Goal: Task Accomplishment & Management: Complete application form

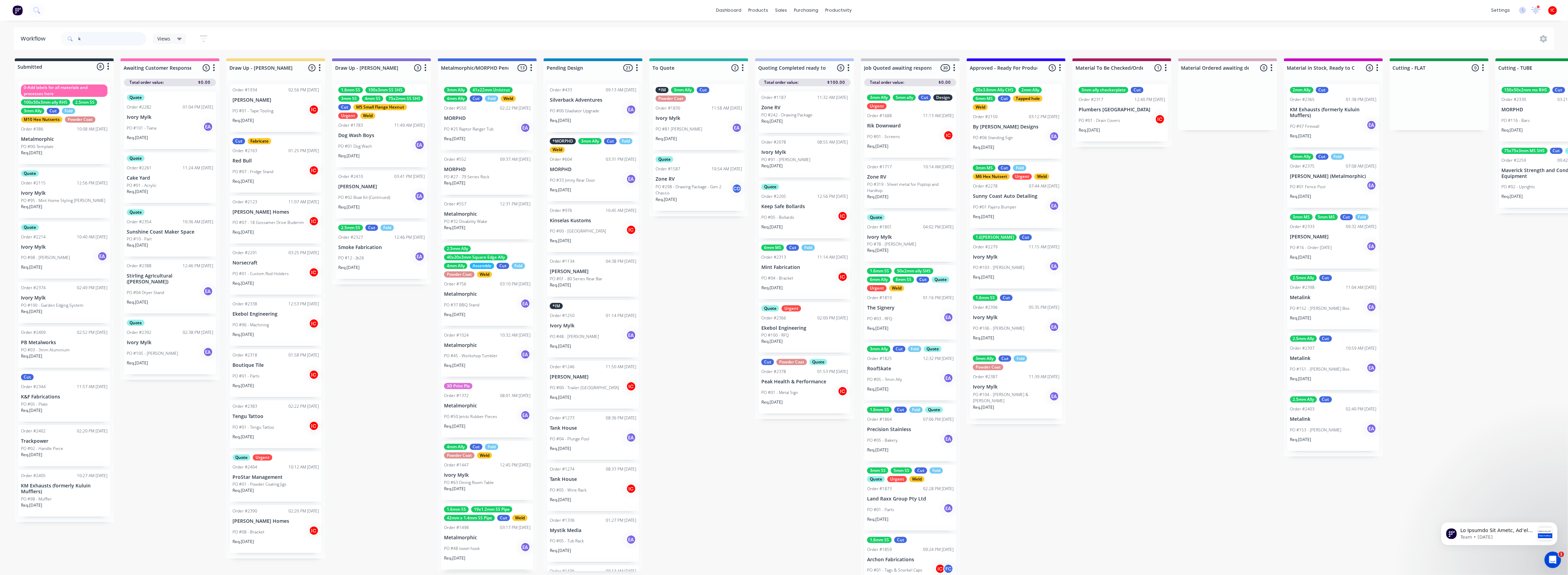
drag, startPoint x: 91, startPoint y: 40, endPoint x: 55, endPoint y: 33, distance: 36.7
click at [57, 32] on header "Workflow k Views Save new view None (Default) edit [PERSON_NAME] edit [PERSON_N…" at bounding box center [784, 39] width 1540 height 23
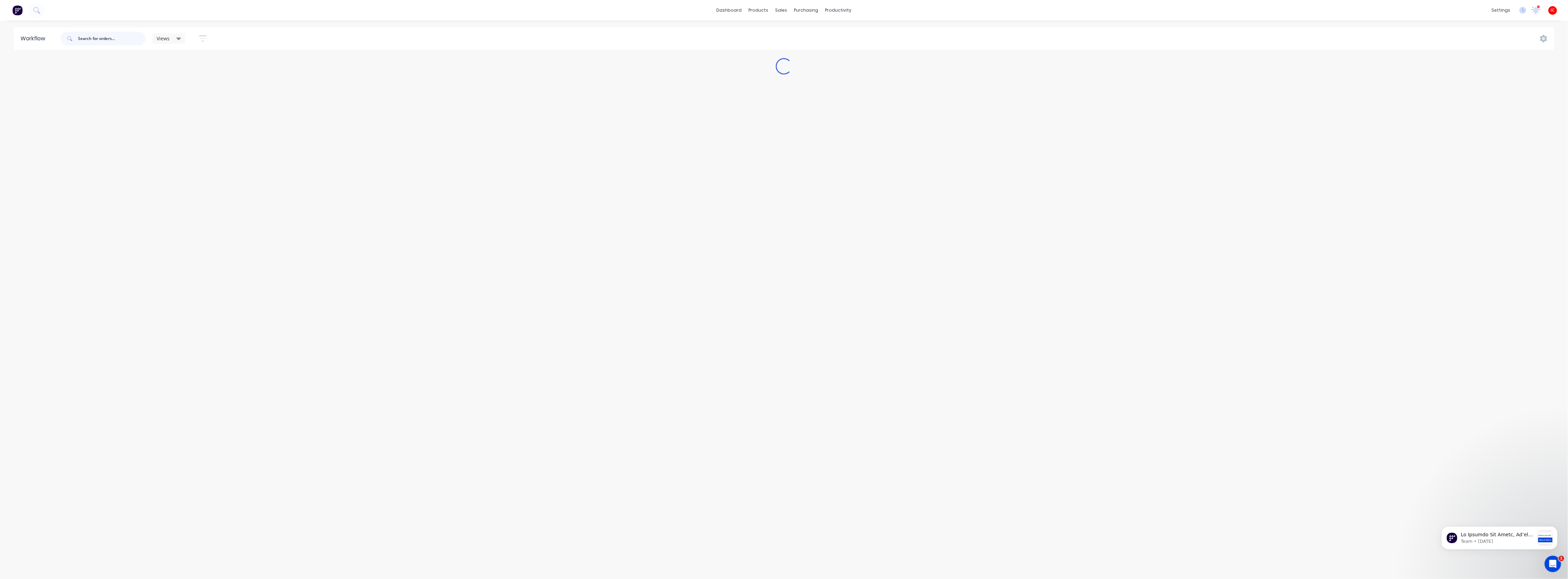
click at [120, 41] on input "text" at bounding box center [111, 38] width 68 height 13
click at [592, 125] on div "Workflow protect Views Save new view None (Default) edit [PERSON_NAME] edit [PE…" at bounding box center [784, 296] width 1568 height 538
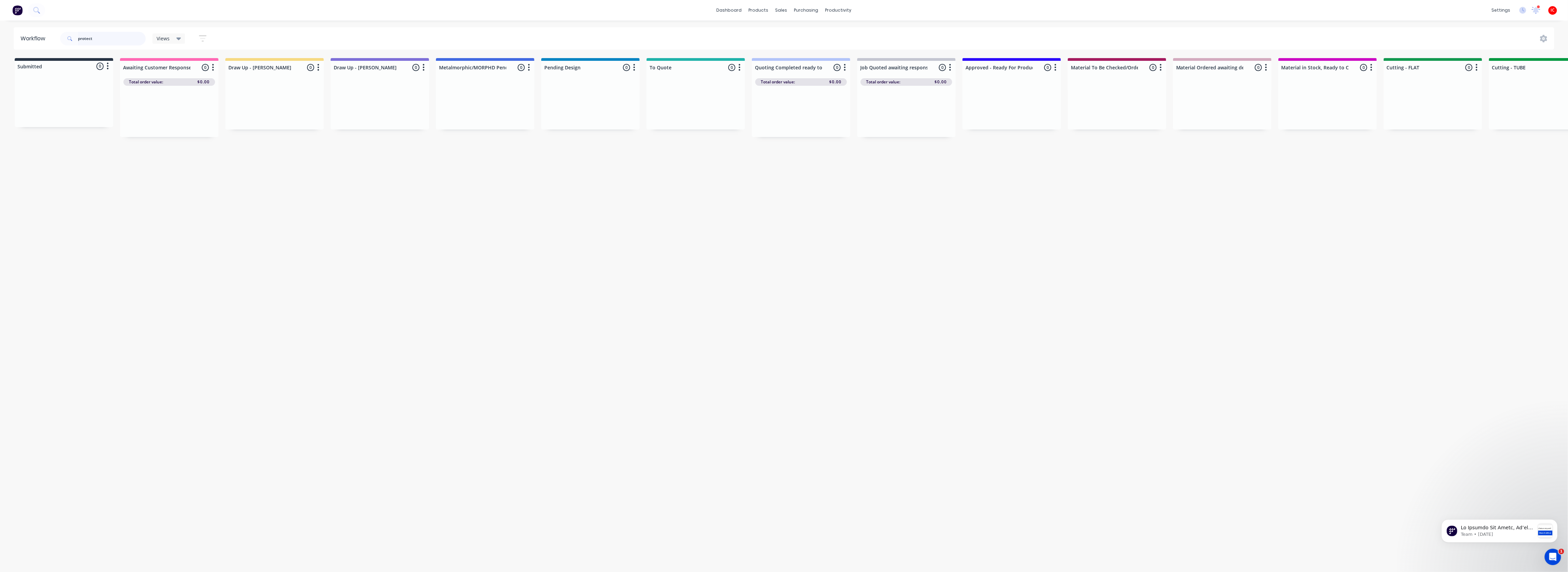
click at [104, 39] on input "protect" at bounding box center [111, 38] width 68 height 13
type input "p"
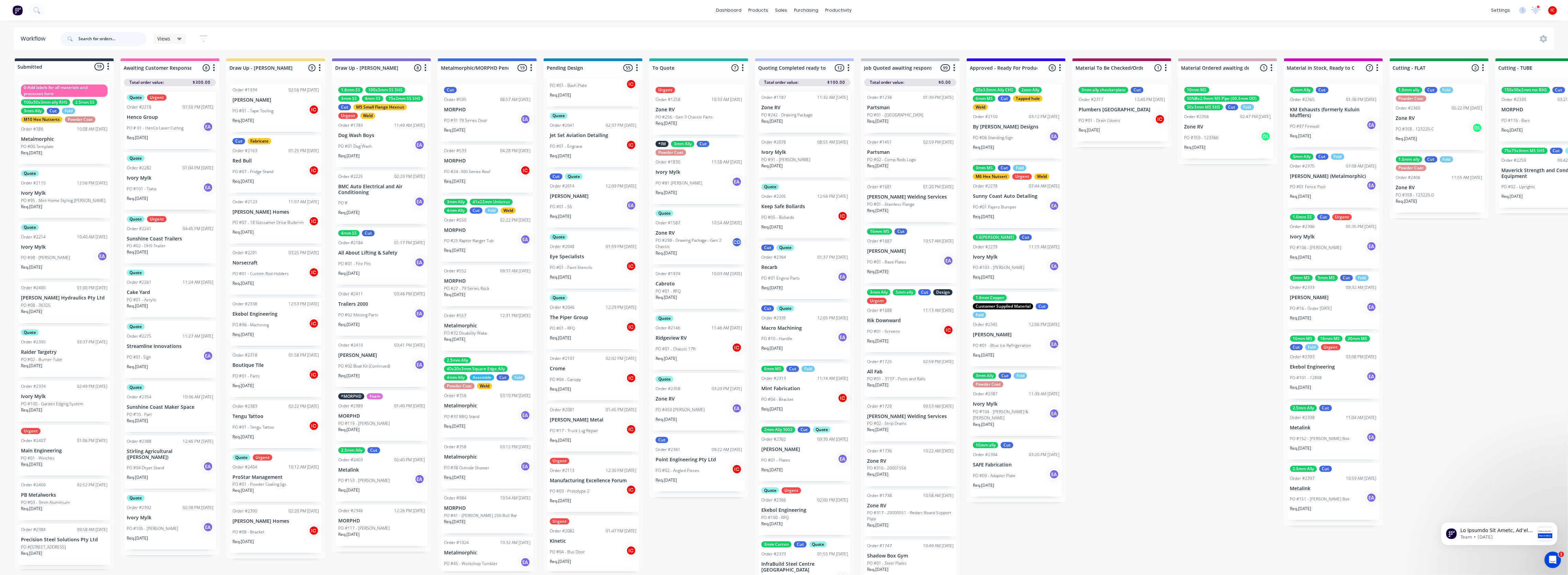
click at [117, 35] on input "text" at bounding box center [112, 39] width 68 height 13
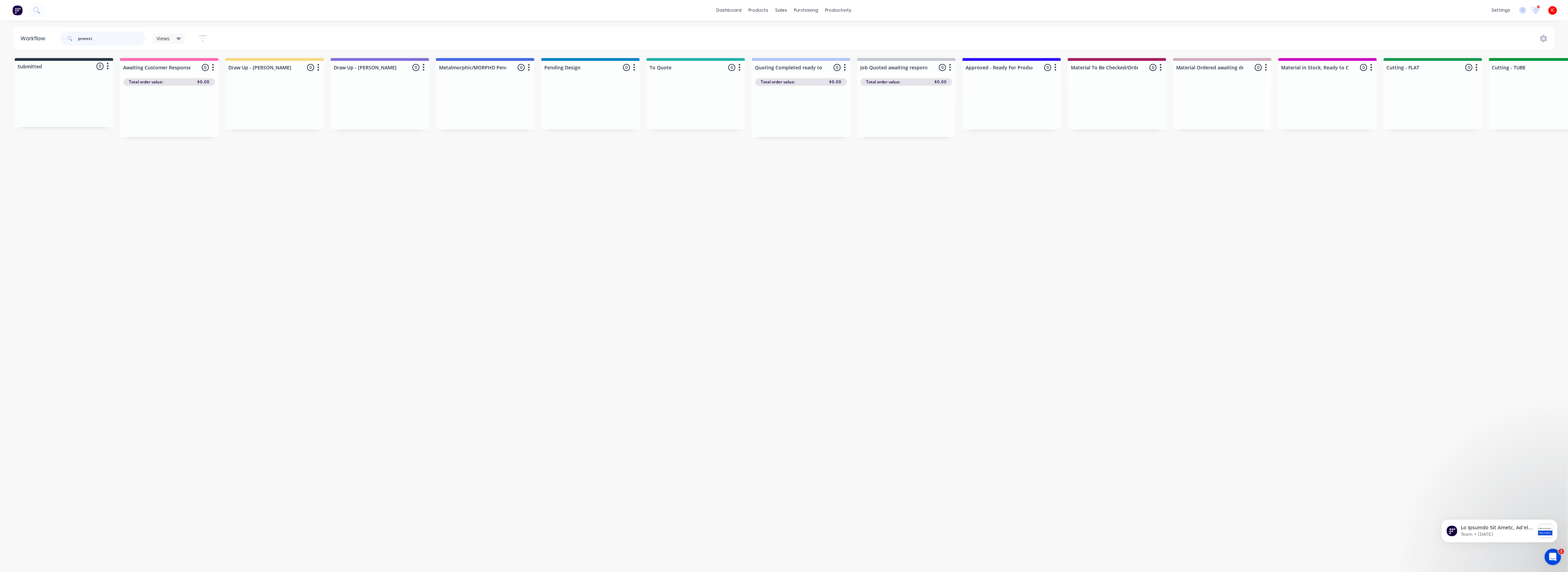
drag, startPoint x: 107, startPoint y: 38, endPoint x: 57, endPoint y: 38, distance: 50.0
click at [57, 38] on header "Workflow protect Views Save new view None (Default) edit [PERSON_NAME] edit [PE…" at bounding box center [784, 38] width 1541 height 23
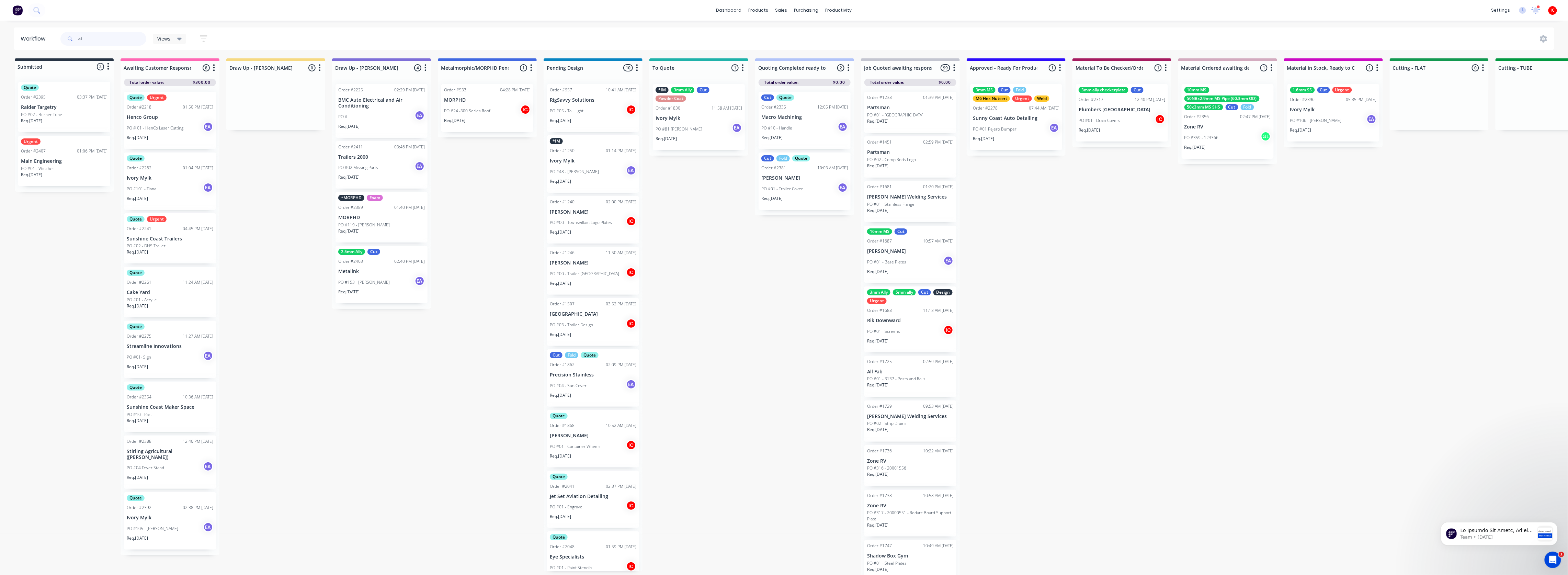
drag, startPoint x: 103, startPoint y: 40, endPoint x: 44, endPoint y: 40, distance: 59.0
click at [44, 40] on header "Workflow ai Views Save new view None (Default) edit [PERSON_NAME] edit [PERSON_…" at bounding box center [784, 39] width 1540 height 23
type input "pro"
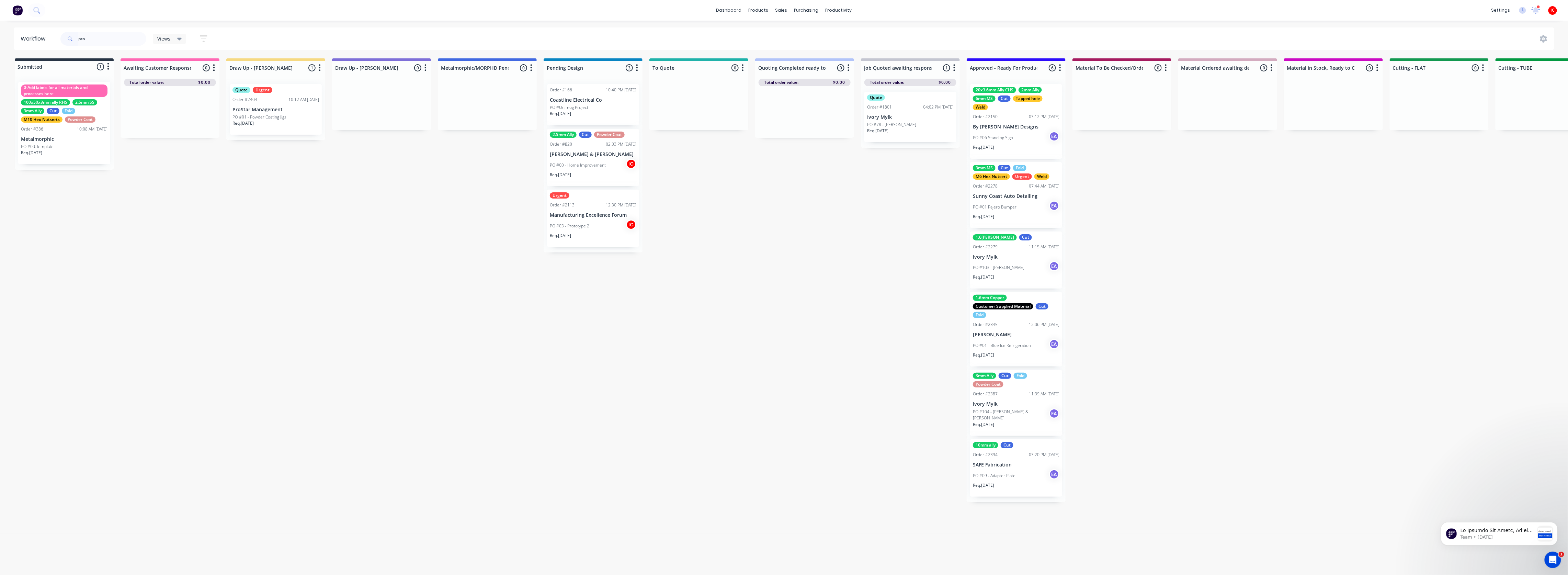
click at [304, 131] on div "Req. [DATE]" at bounding box center [276, 126] width 87 height 12
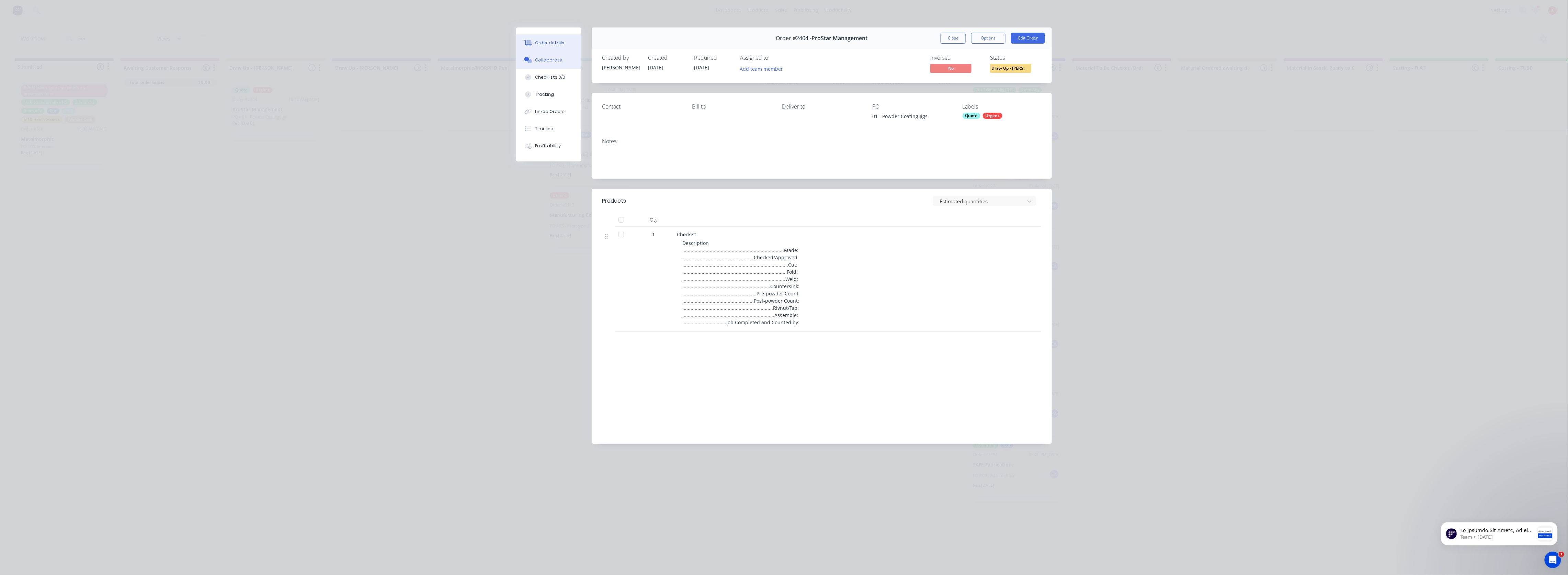
click at [550, 55] on button "Collaborate" at bounding box center [548, 60] width 65 height 17
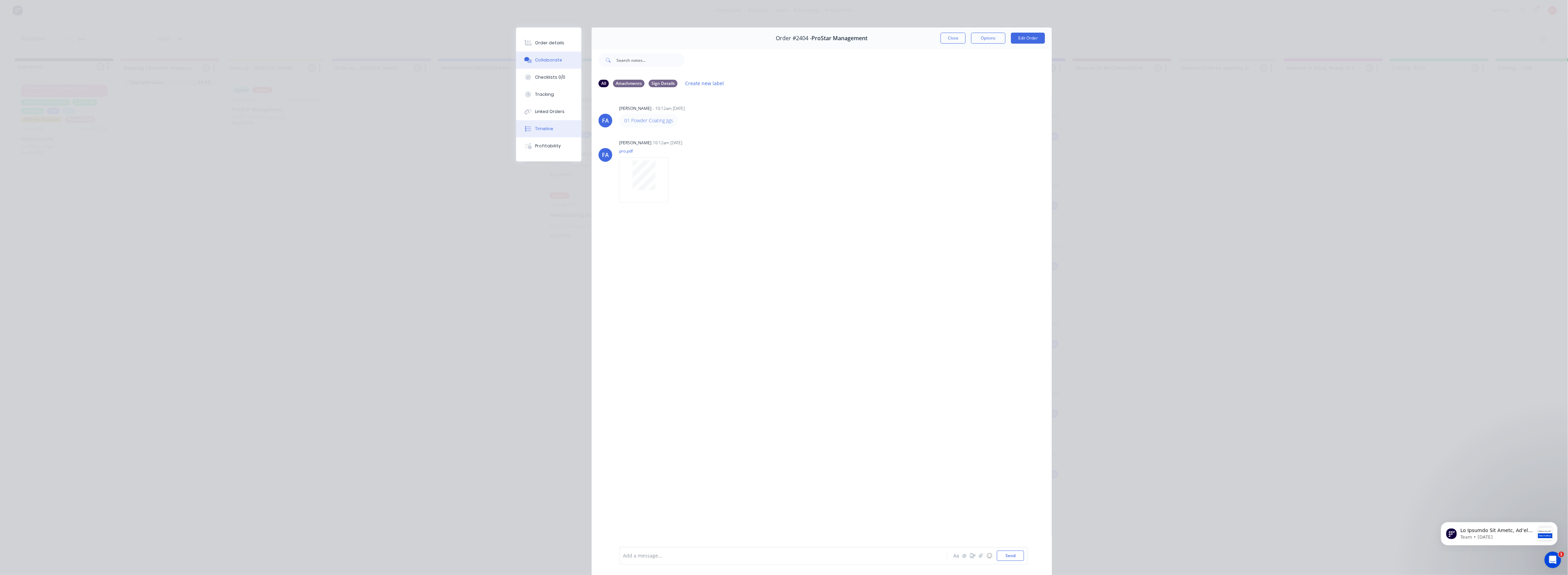
click at [543, 127] on div "Timeline" at bounding box center [545, 129] width 18 height 6
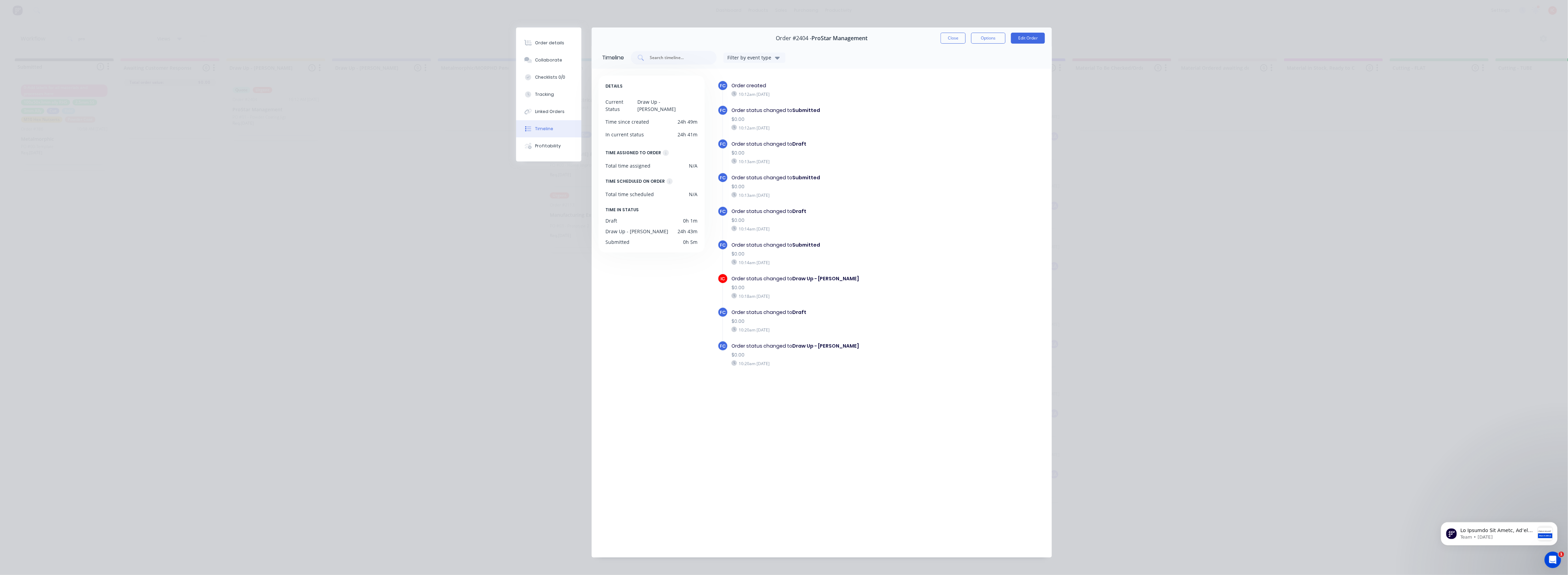
drag, startPoint x: 770, startPoint y: 296, endPoint x: 774, endPoint y: 296, distance: 4.0
click at [774, 296] on div "10:18am [DATE]" at bounding box center [832, 296] width 202 height 6
click at [806, 299] on div "10:18am [DATE]" at bounding box center [832, 296] width 202 height 6
click at [956, 38] on button "Close" at bounding box center [953, 38] width 25 height 11
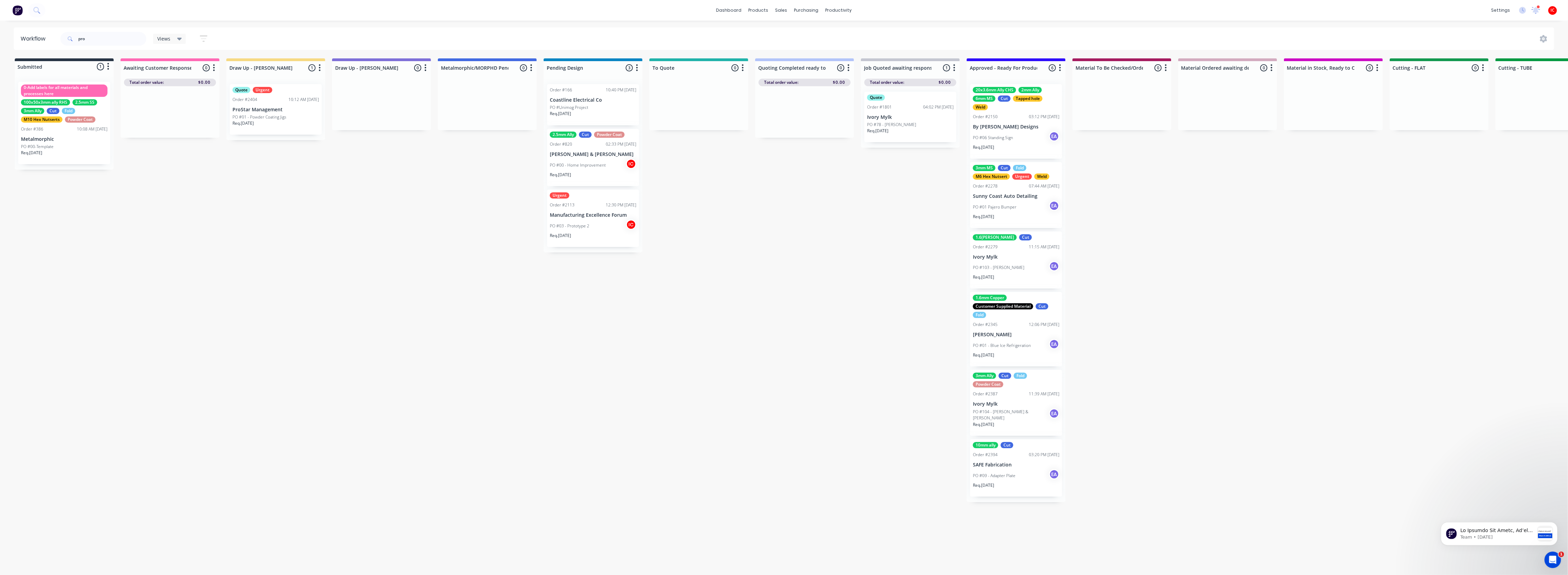
click at [1297, 415] on div "Submitted 1 Status colour #273444 hex #273444 Save Cancel Summaries Total order…" at bounding box center [1414, 314] width 2838 height 513
click at [1279, 437] on div "Submitted 1 Status colour #273444 hex #273444 Save Cancel Summaries Total order…" at bounding box center [1414, 314] width 2838 height 513
click at [1243, 376] on div "Submitted 1 Status colour #273444 hex #273444 Save Cancel Summaries Total order…" at bounding box center [1414, 314] width 2838 height 513
click at [279, 114] on p "PO #01 - Powder Coating Jigs" at bounding box center [259, 117] width 54 height 6
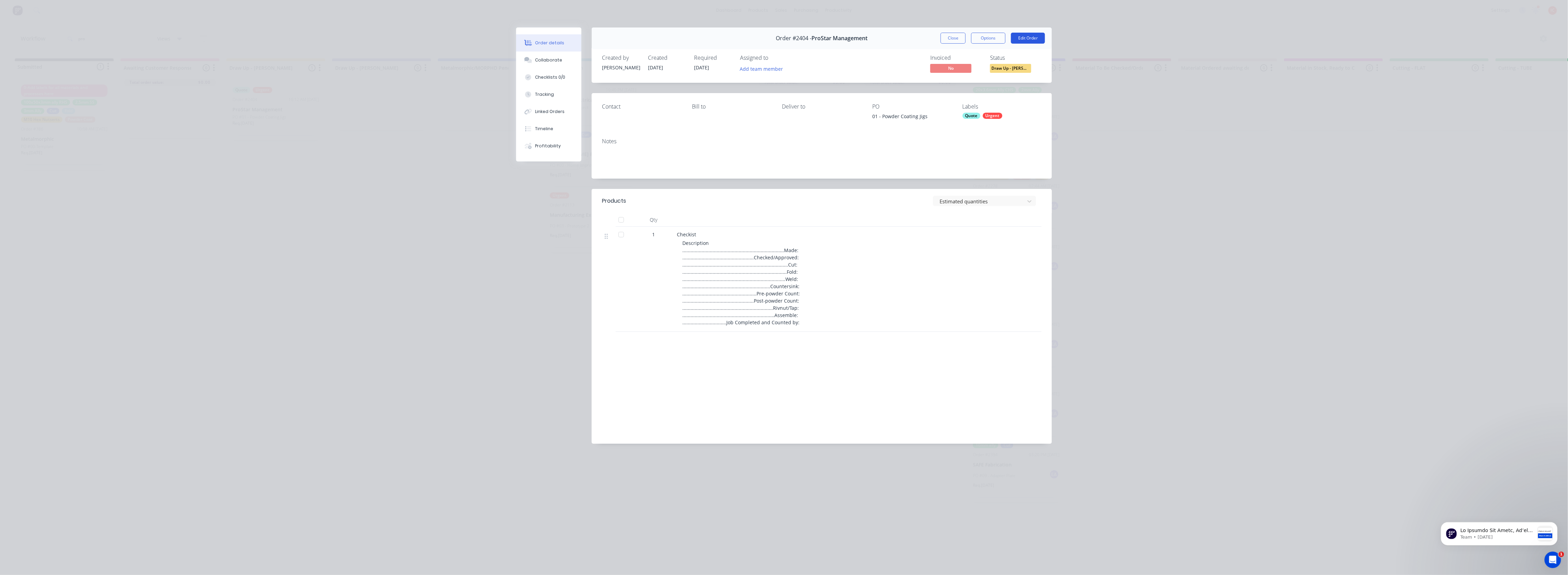
click at [1032, 40] on button "Edit Order" at bounding box center [1028, 38] width 34 height 11
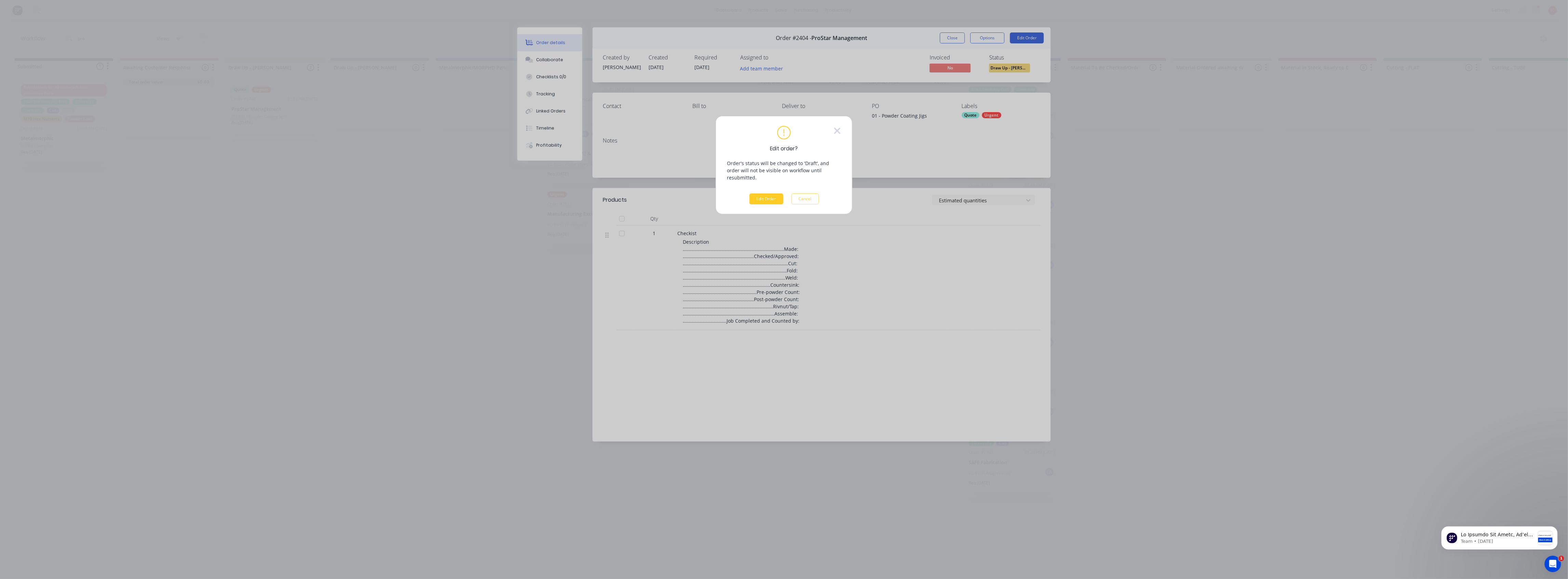
click at [766, 193] on button "Edit Order" at bounding box center [766, 199] width 34 height 11
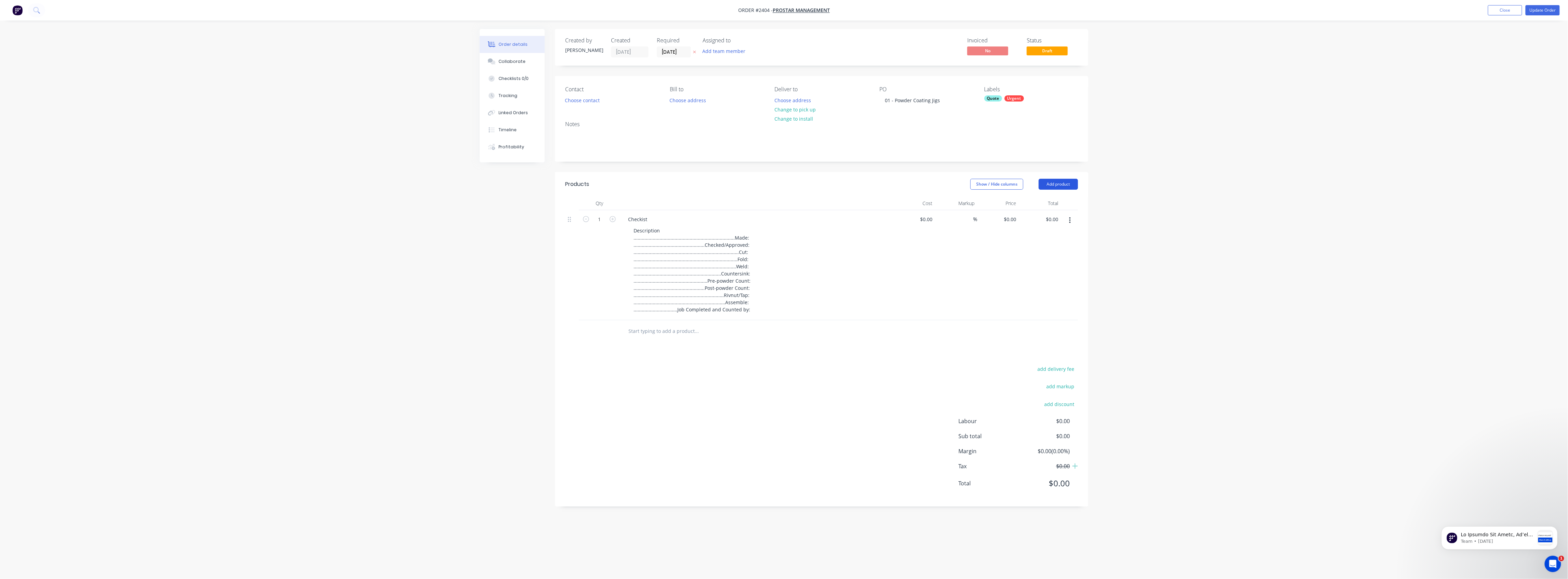
click at [1055, 183] on button "Add product" at bounding box center [1058, 184] width 40 height 11
click at [1047, 217] on div "Basic product" at bounding box center [1045, 215] width 53 height 10
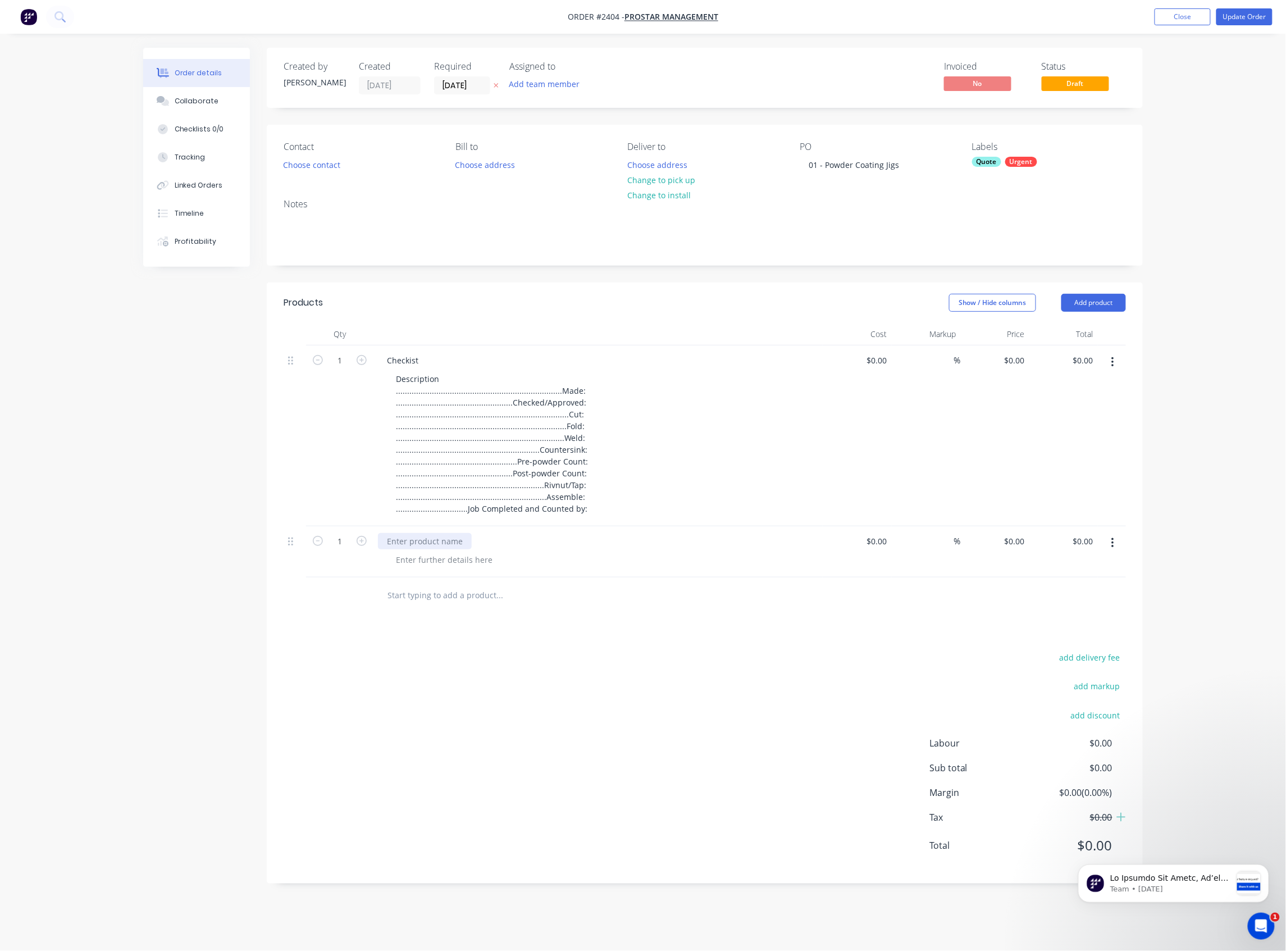
click at [436, 544] on div at bounding box center [425, 541] width 94 height 16
paste div
click at [479, 559] on div at bounding box center [444, 560] width 115 height 16
click at [477, 561] on div at bounding box center [444, 560] width 115 height 16
click at [1113, 542] on icon "button" at bounding box center [1113, 543] width 3 height 12
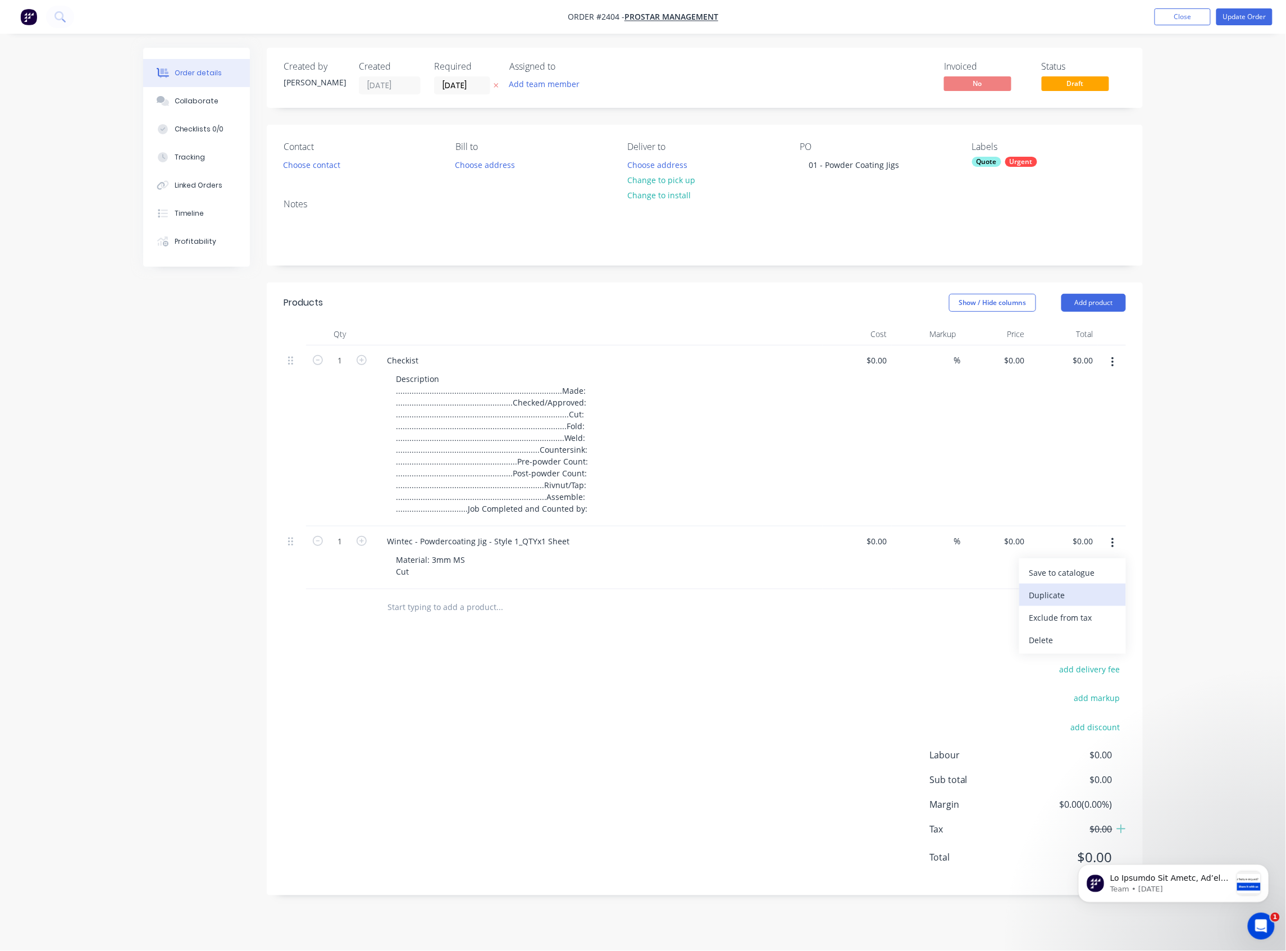
click at [1046, 594] on div "Duplicate" at bounding box center [1073, 595] width 87 height 16
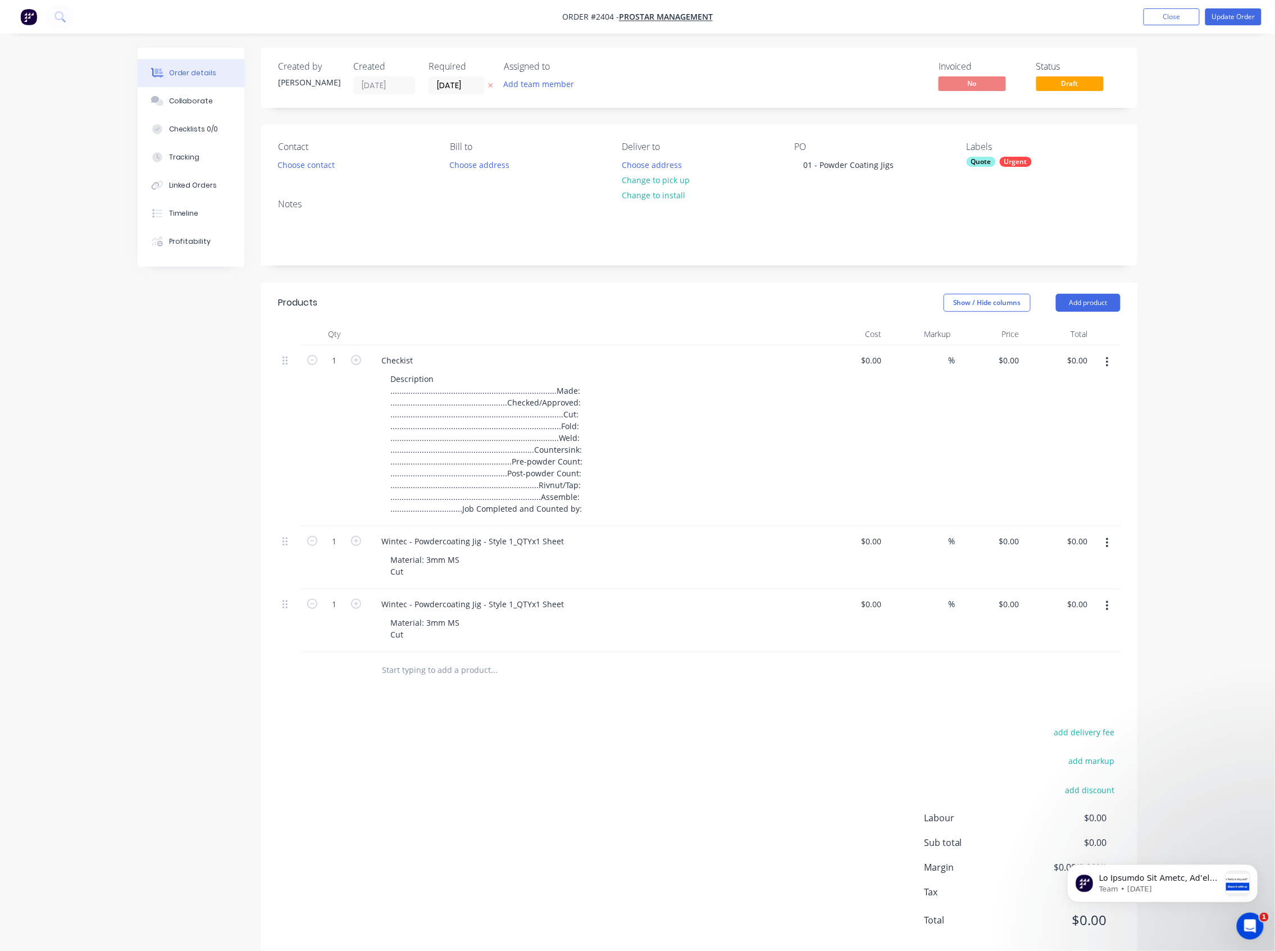
click at [1103, 604] on button "button" at bounding box center [1107, 606] width 26 height 20
drag, startPoint x: 1054, startPoint y: 659, endPoint x: 1117, endPoint y: 643, distance: 65.5
click at [1054, 659] on div "Duplicate" at bounding box center [1067, 658] width 87 height 16
click at [1106, 665] on icon "button" at bounding box center [1107, 669] width 3 height 12
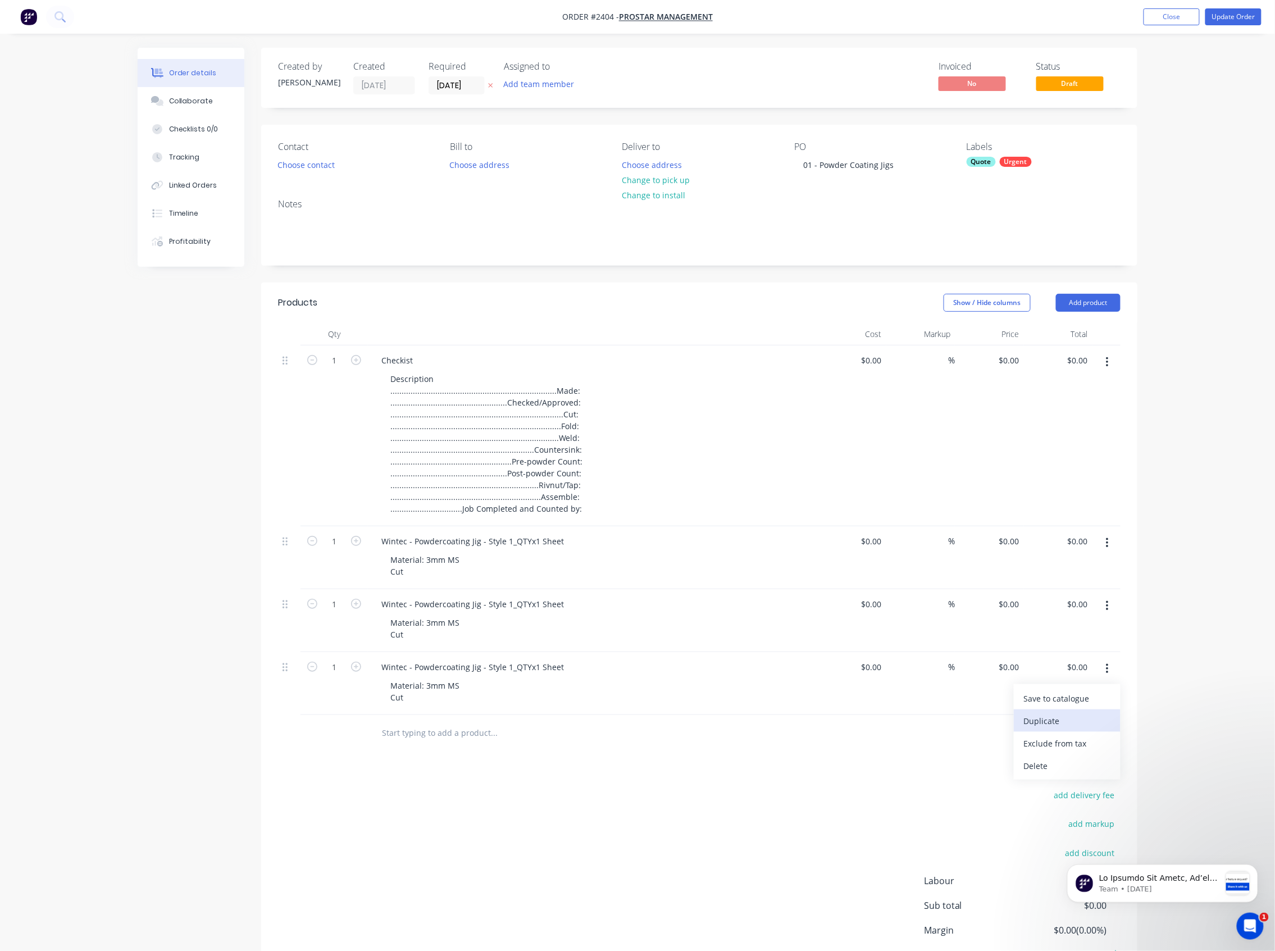
click at [1078, 712] on button "Duplicate" at bounding box center [1067, 720] width 107 height 22
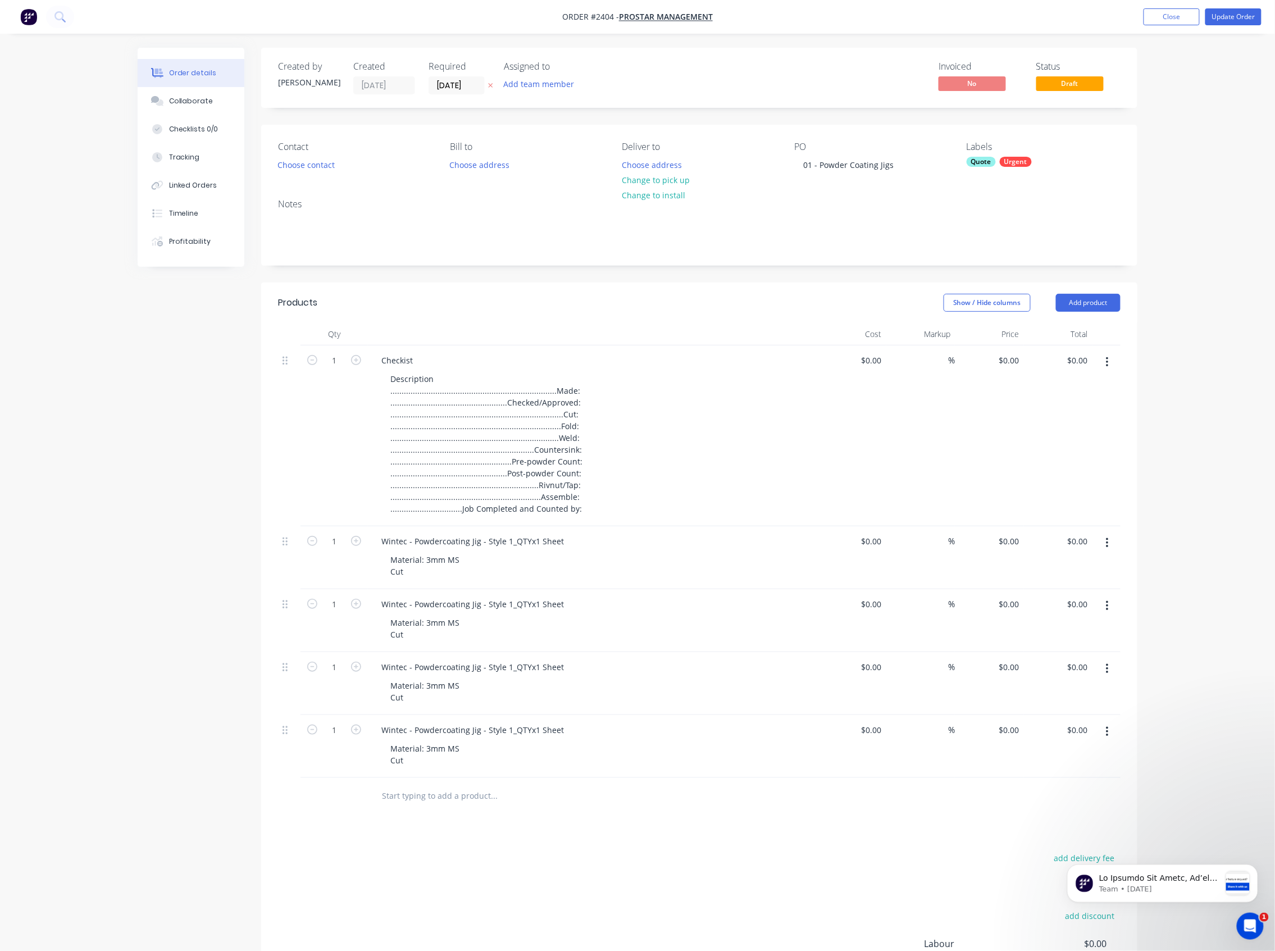
click at [1108, 727] on icon "button" at bounding box center [1107, 732] width 3 height 12
click at [1066, 787] on div "Duplicate" at bounding box center [1067, 784] width 87 height 16
click at [508, 606] on div "Wintec - Powdercoating Jig - Style 1_QTYx1 Sheet" at bounding box center [472, 604] width 201 height 16
click at [535, 664] on div "Wintec - Powdercoating Jig - Style 1_QTYx1 Sheet" at bounding box center [472, 667] width 201 height 16
click at [506, 665] on div "Wintec - Powdercoating Jig - Style 1_QTYx1 Sheet" at bounding box center [472, 667] width 201 height 16
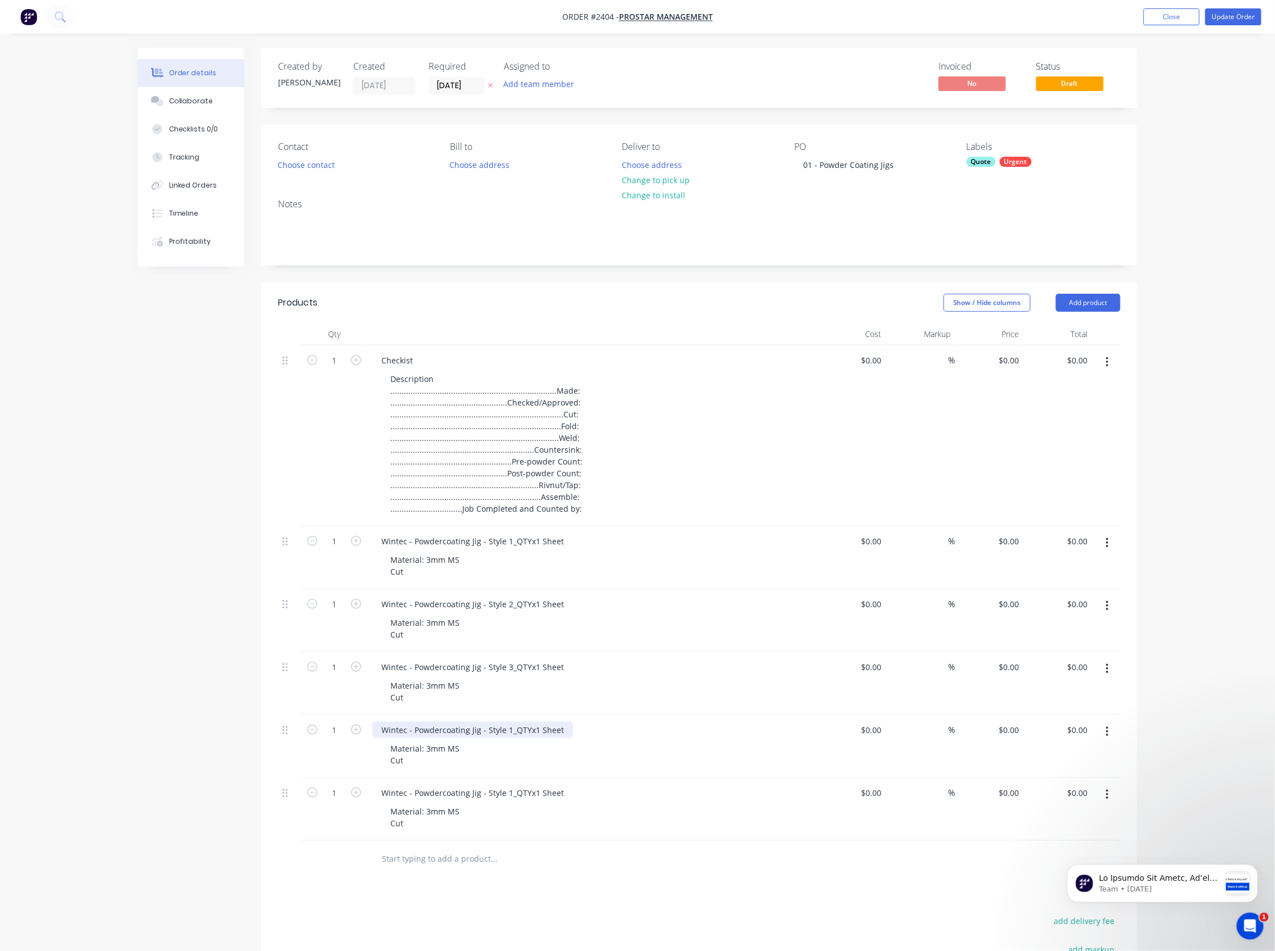
click at [507, 729] on div "Wintec - Powdercoating Jig - Style 1_QTYx1 Sheet" at bounding box center [472, 730] width 201 height 16
click at [509, 731] on div "Wintec - Powdercoating Jig - Style 1_QTYx1 Sheet" at bounding box center [472, 730] width 201 height 16
click at [511, 790] on div "Wintec - Powdercoating Jig - Style 1_QTYx1 Sheet" at bounding box center [472, 793] width 201 height 16
click at [506, 799] on div "Wintec - Powdercoating Jig - Style 1_QTYx1 Sheet" at bounding box center [472, 793] width 201 height 16
click at [654, 837] on div "Wintec - Powdercoating Jig - Style 5_QTYx1 Sheet Material: 3mm MS Cut" at bounding box center [592, 809] width 449 height 63
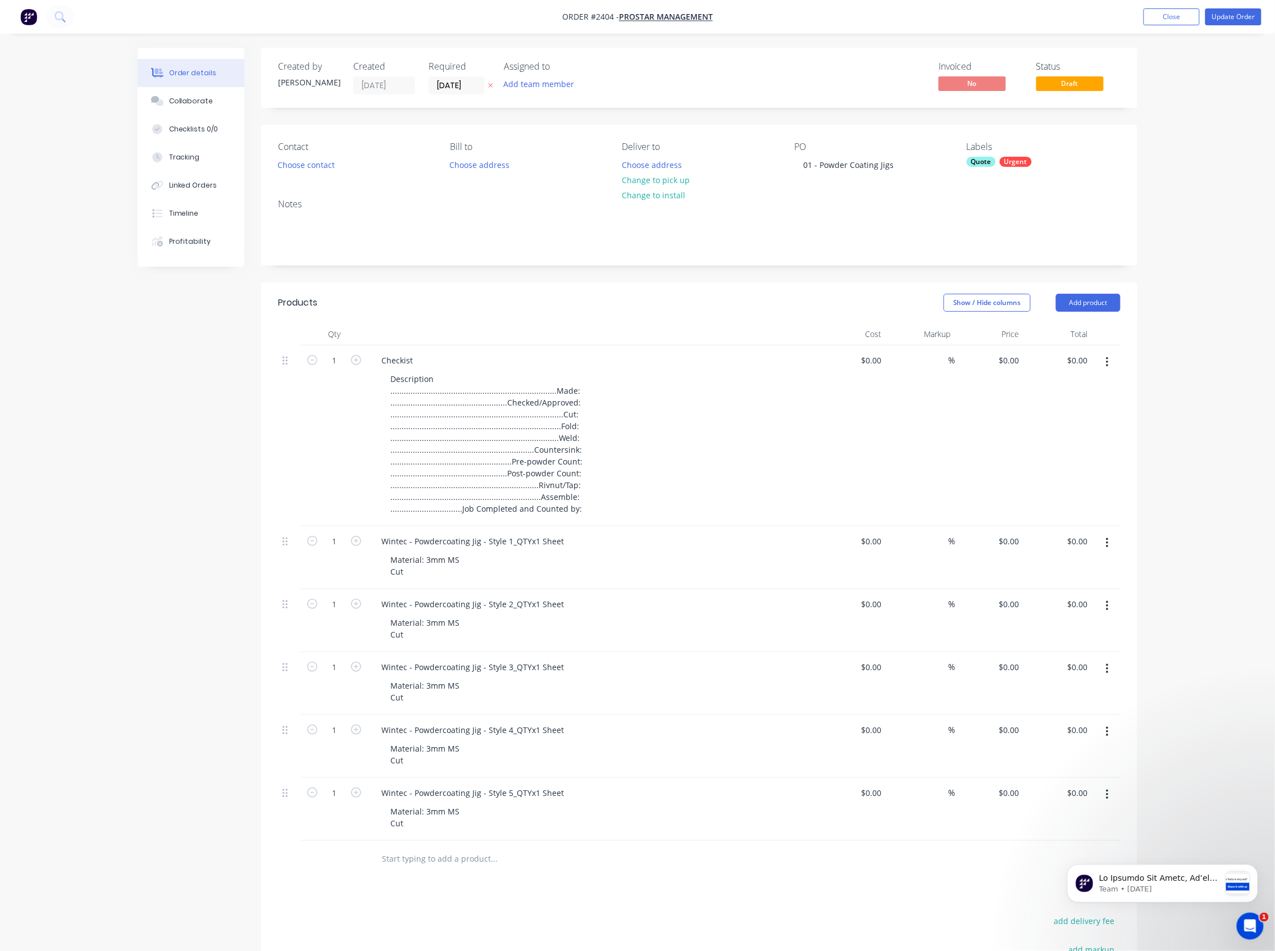
click at [1009, 160] on div "Urgent" at bounding box center [1016, 162] width 32 height 10
click at [1018, 196] on input "text" at bounding box center [1059, 192] width 117 height 22
type input "3mm ms"
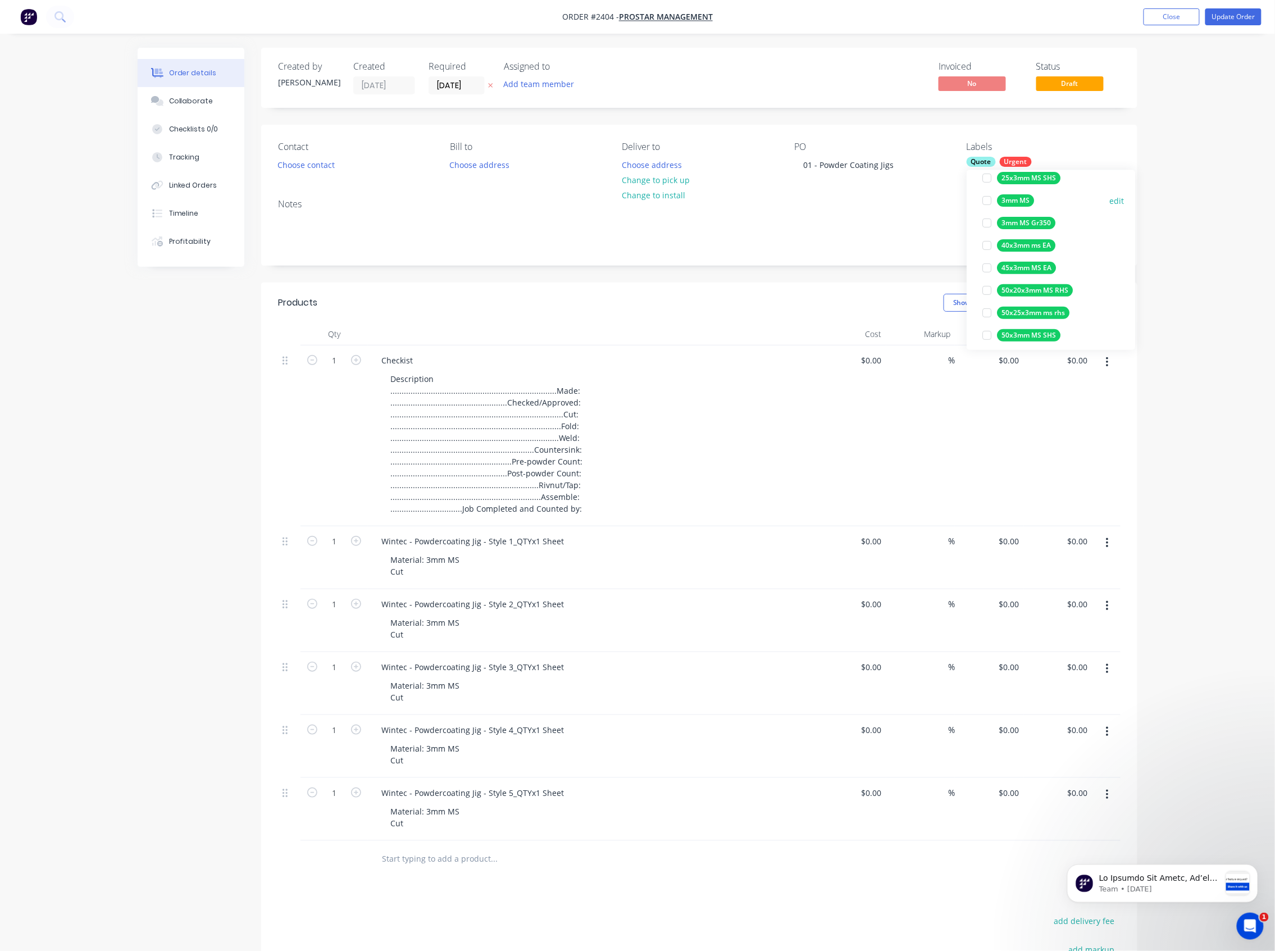
click at [986, 201] on div at bounding box center [987, 200] width 22 height 22
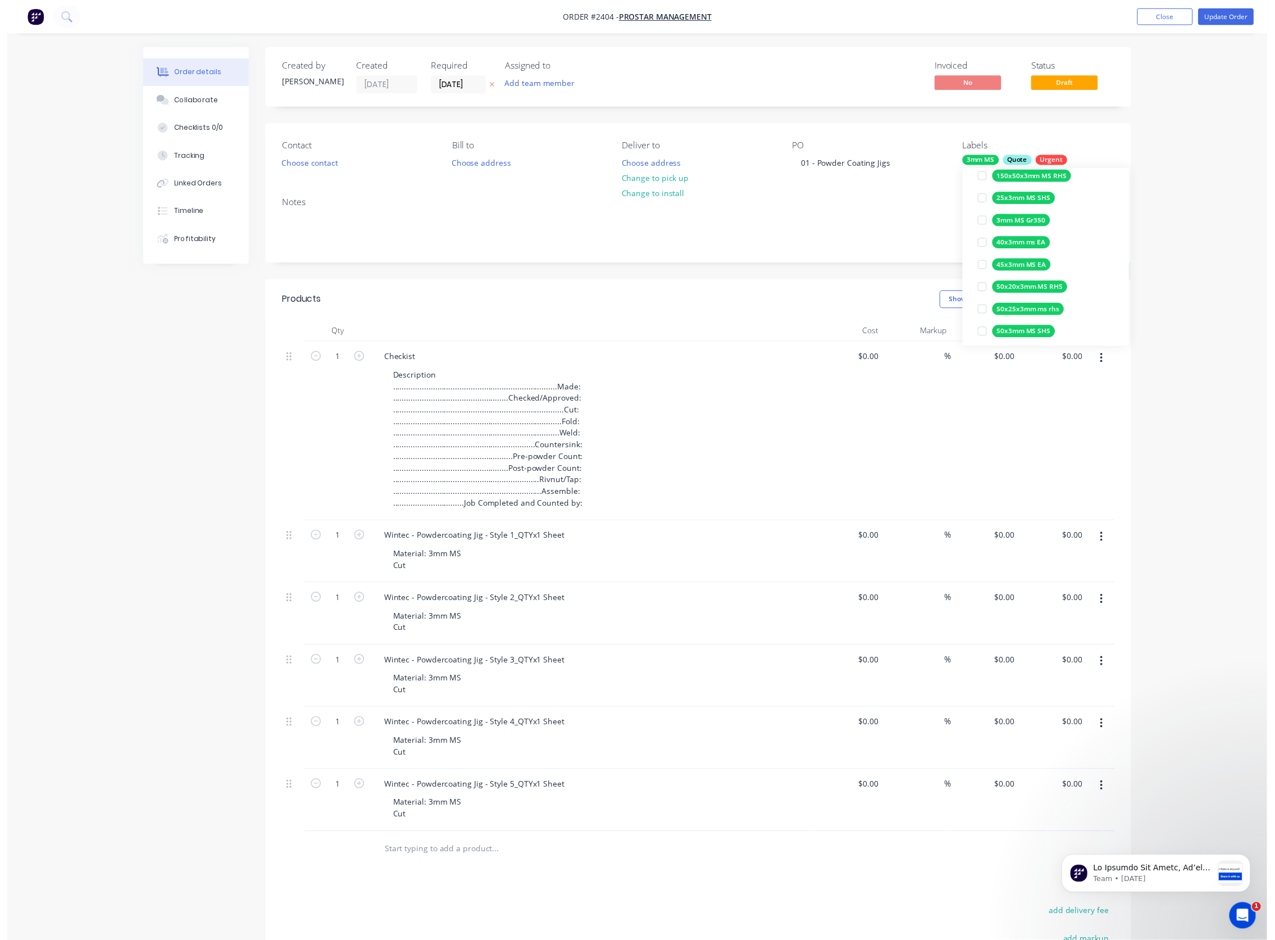
scroll to position [60, 0]
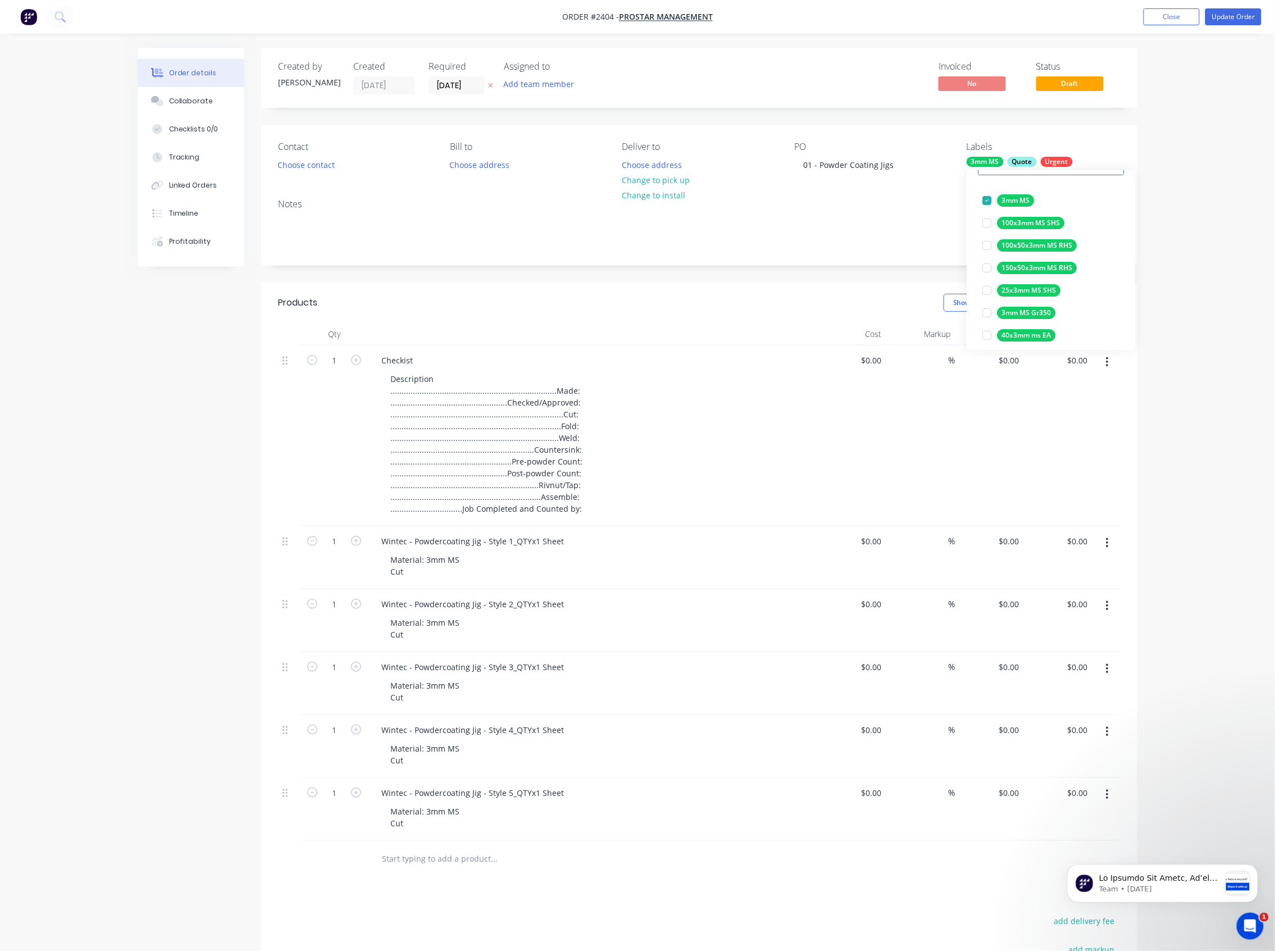
click at [941, 212] on div "Notes" at bounding box center [699, 227] width 876 height 75
click at [1053, 160] on div "Urgent" at bounding box center [1057, 162] width 32 height 10
drag, startPoint x: 1000, startPoint y: 188, endPoint x: 951, endPoint y: 188, distance: 48.9
click at [951, 188] on body "Order #2404 - ProStar Management Add product Close Update Order Order details C…" at bounding box center [637, 582] width 1275 height 1164
drag, startPoint x: 1056, startPoint y: 191, endPoint x: 987, endPoint y: 193, distance: 69.1
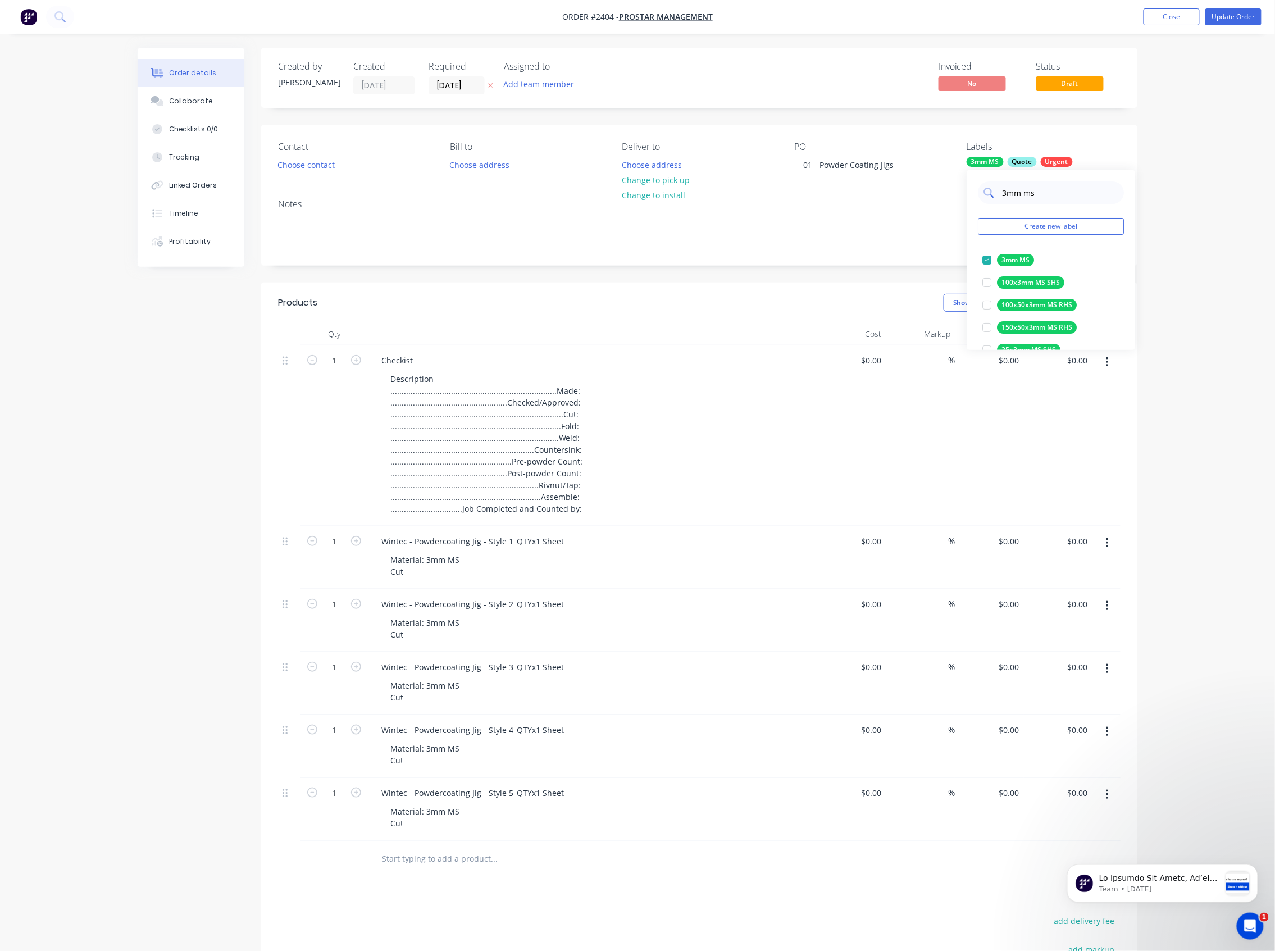
click at [987, 193] on div "3mm ms" at bounding box center [1051, 192] width 146 height 22
type input "cut"
click at [986, 257] on div at bounding box center [987, 260] width 22 height 22
click at [726, 284] on header "Products Show / Hide columns Add product" at bounding box center [699, 303] width 876 height 40
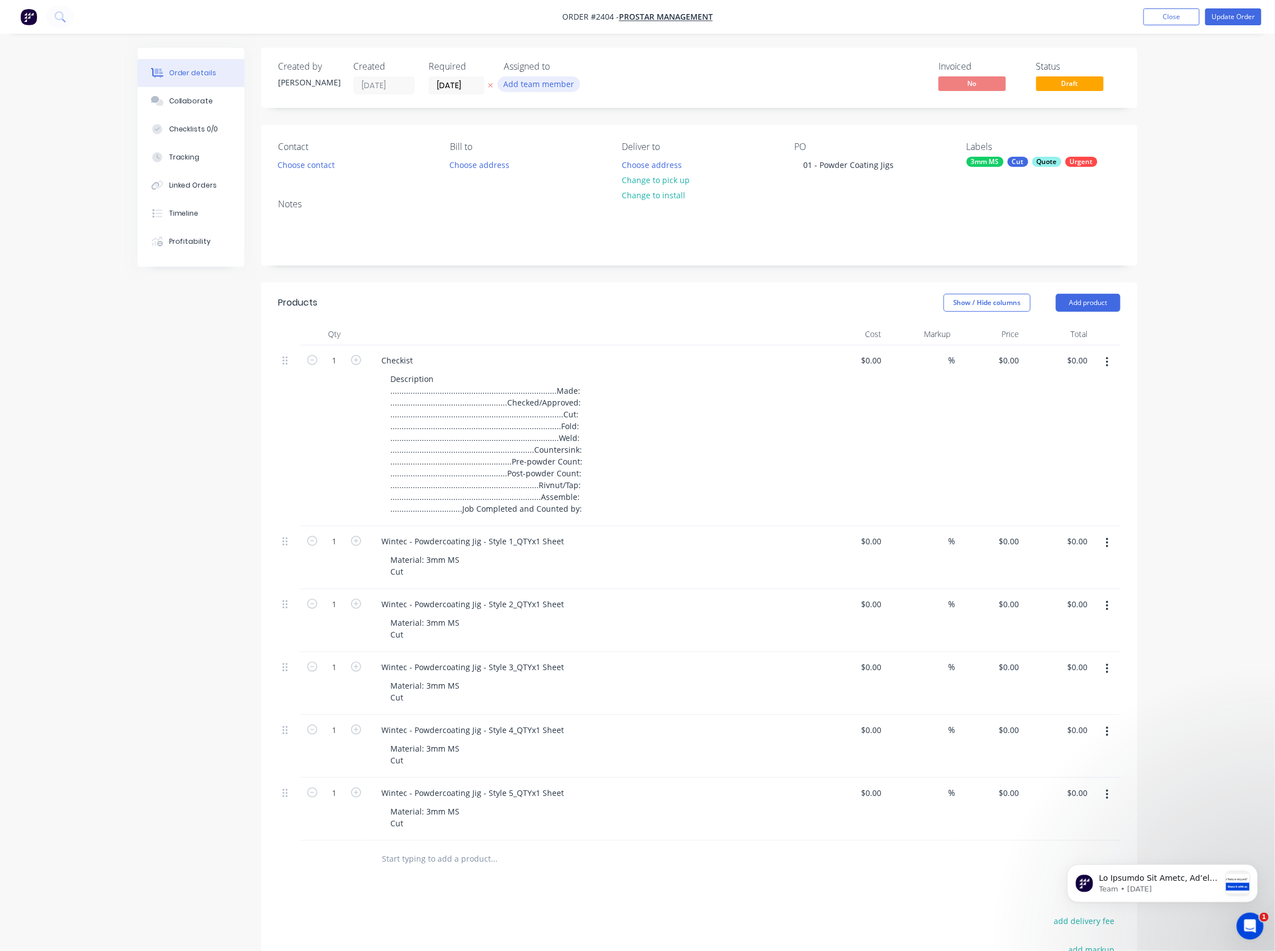
click at [556, 81] on button "Add team member" at bounding box center [539, 83] width 83 height 15
click at [545, 145] on div "[PERSON_NAME] (You)" at bounding box center [594, 146] width 112 height 12
click at [793, 70] on div "Invoiced No Status Draft" at bounding box center [868, 77] width 504 height 33
click at [1227, 10] on button "Update Order" at bounding box center [1233, 16] width 56 height 17
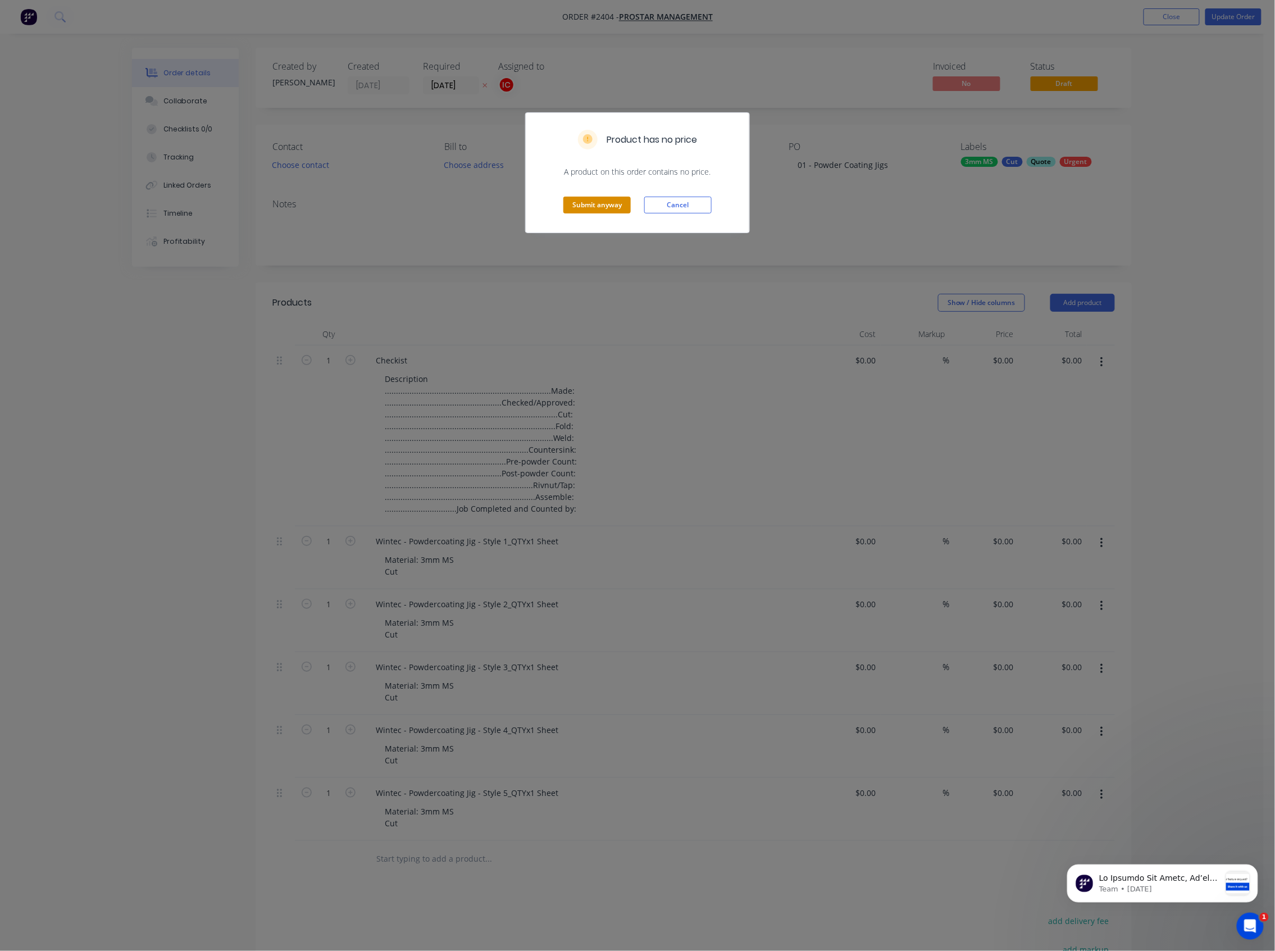
click at [609, 205] on button "Submit anyway" at bounding box center [596, 205] width 67 height 17
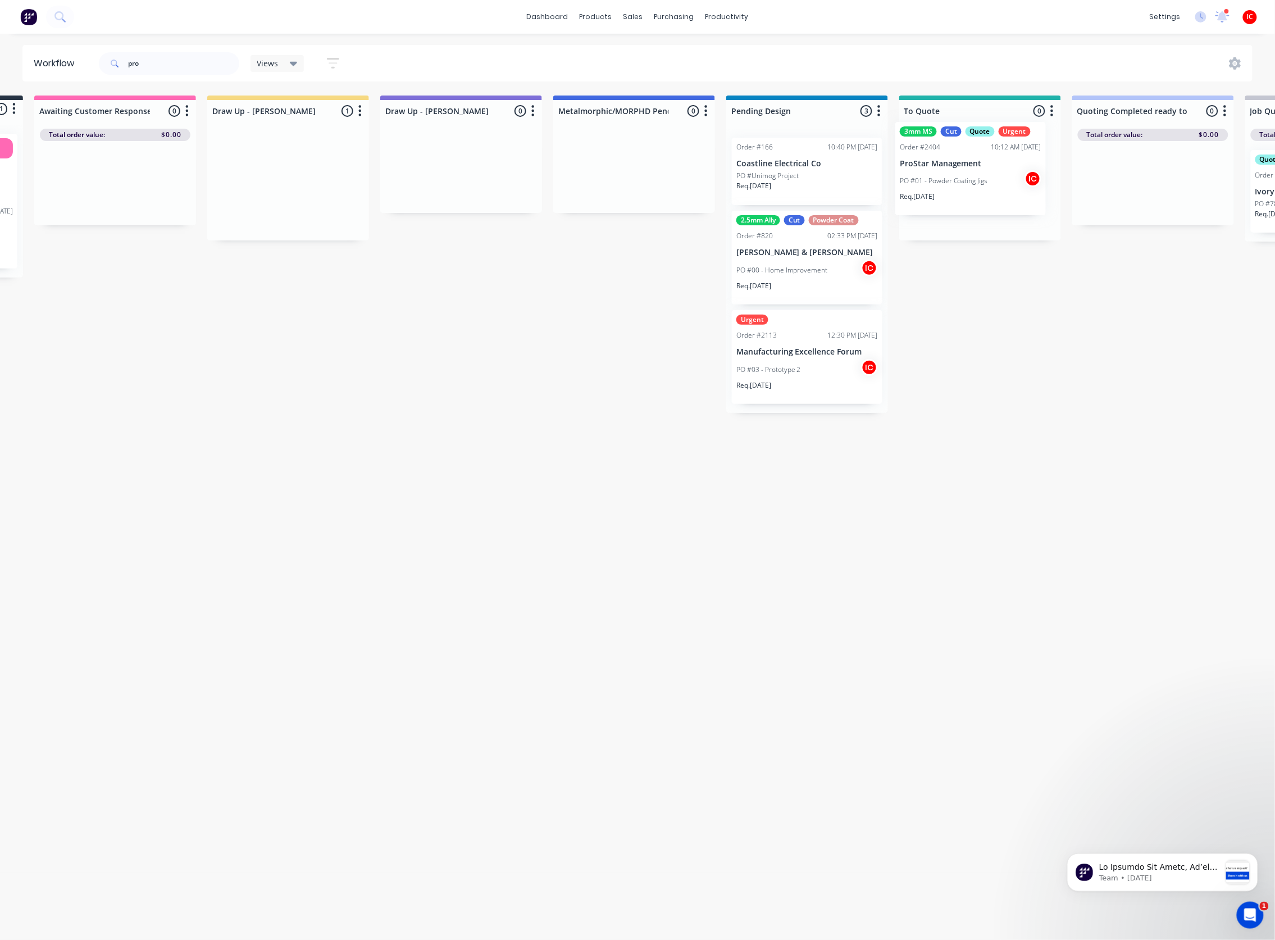
scroll to position [0, 169]
drag, startPoint x: 433, startPoint y: 187, endPoint x: 955, endPoint y: 171, distance: 523.2
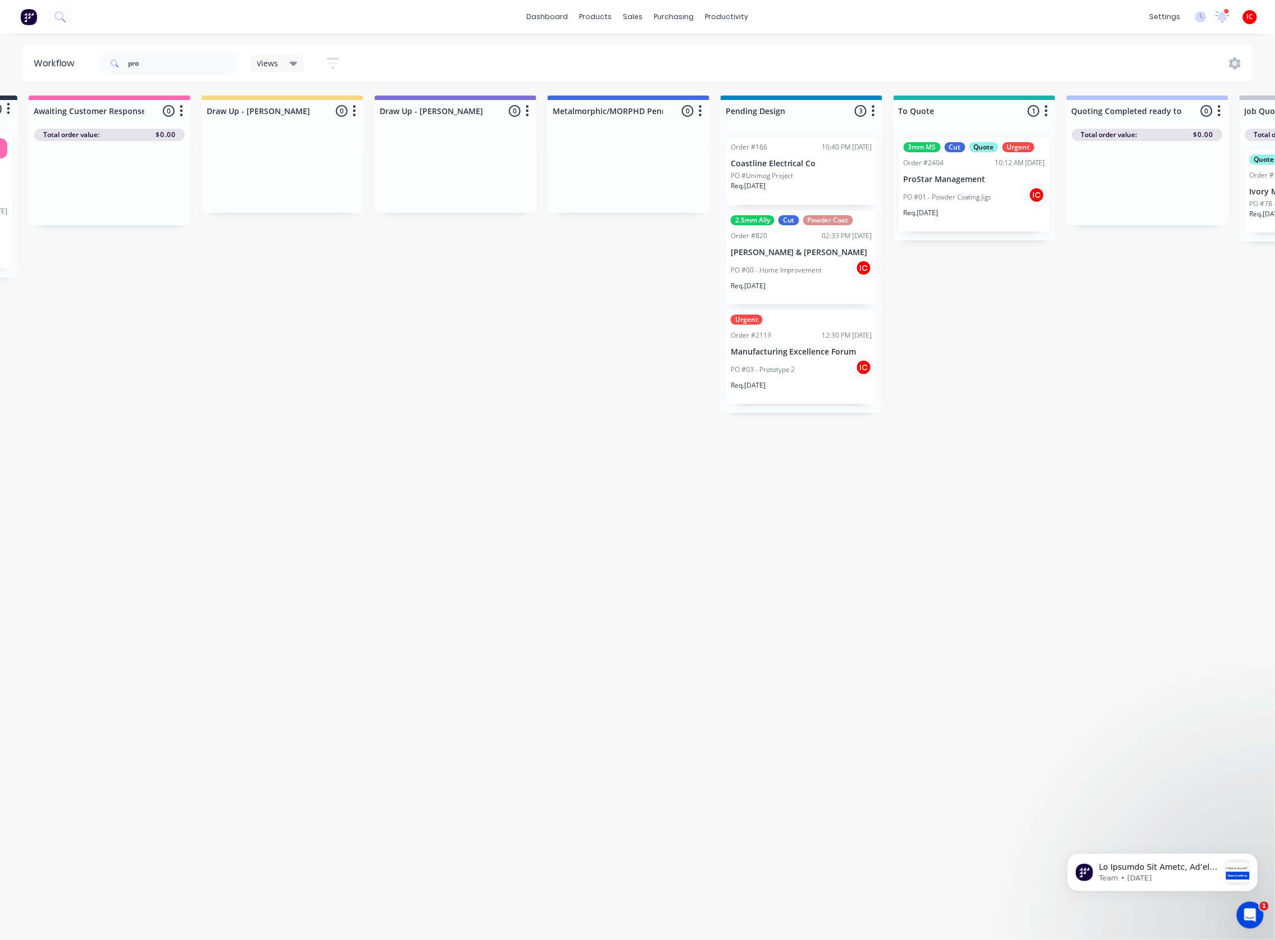
drag, startPoint x: 172, startPoint y: 63, endPoint x: 100, endPoint y: 57, distance: 72.2
click at [100, 57] on div "pro" at bounding box center [169, 63] width 140 height 22
type input "point"
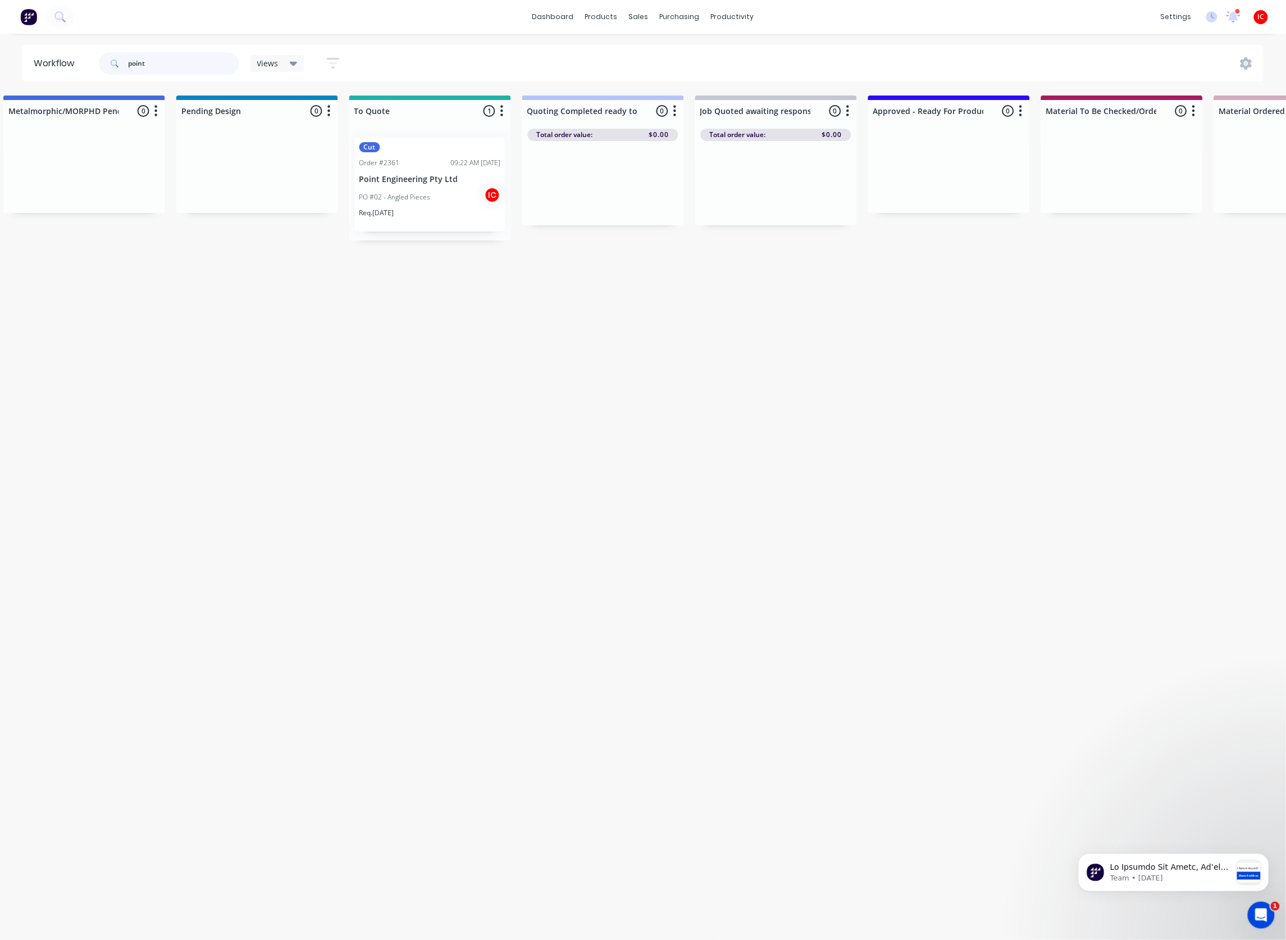
scroll to position [0, 654]
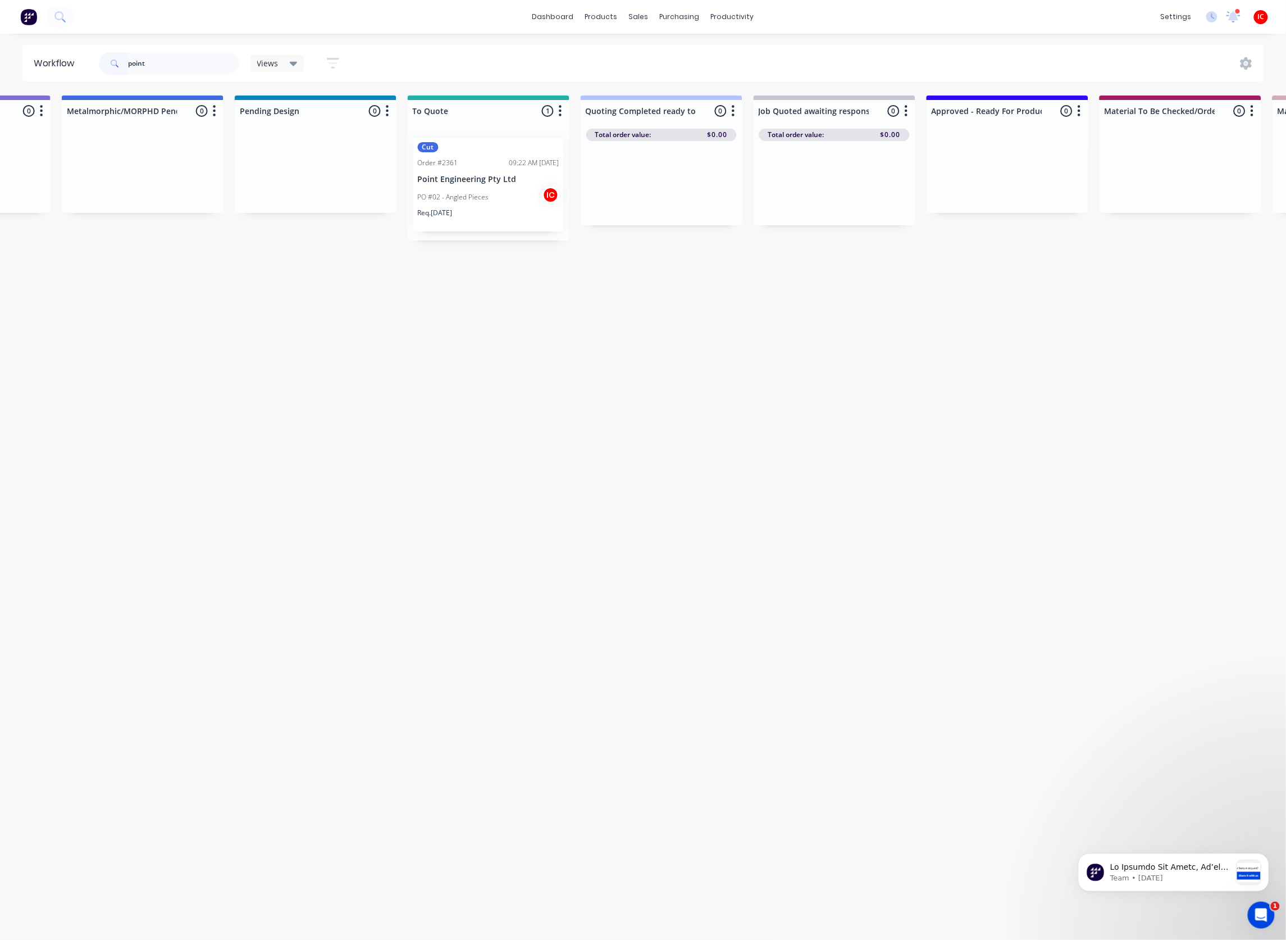
click at [485, 155] on div "Cut Order #2361 09:22 AM [DATE] Point Engineering Pty Ltd PO #02 - Angled Piece…" at bounding box center [488, 185] width 151 height 94
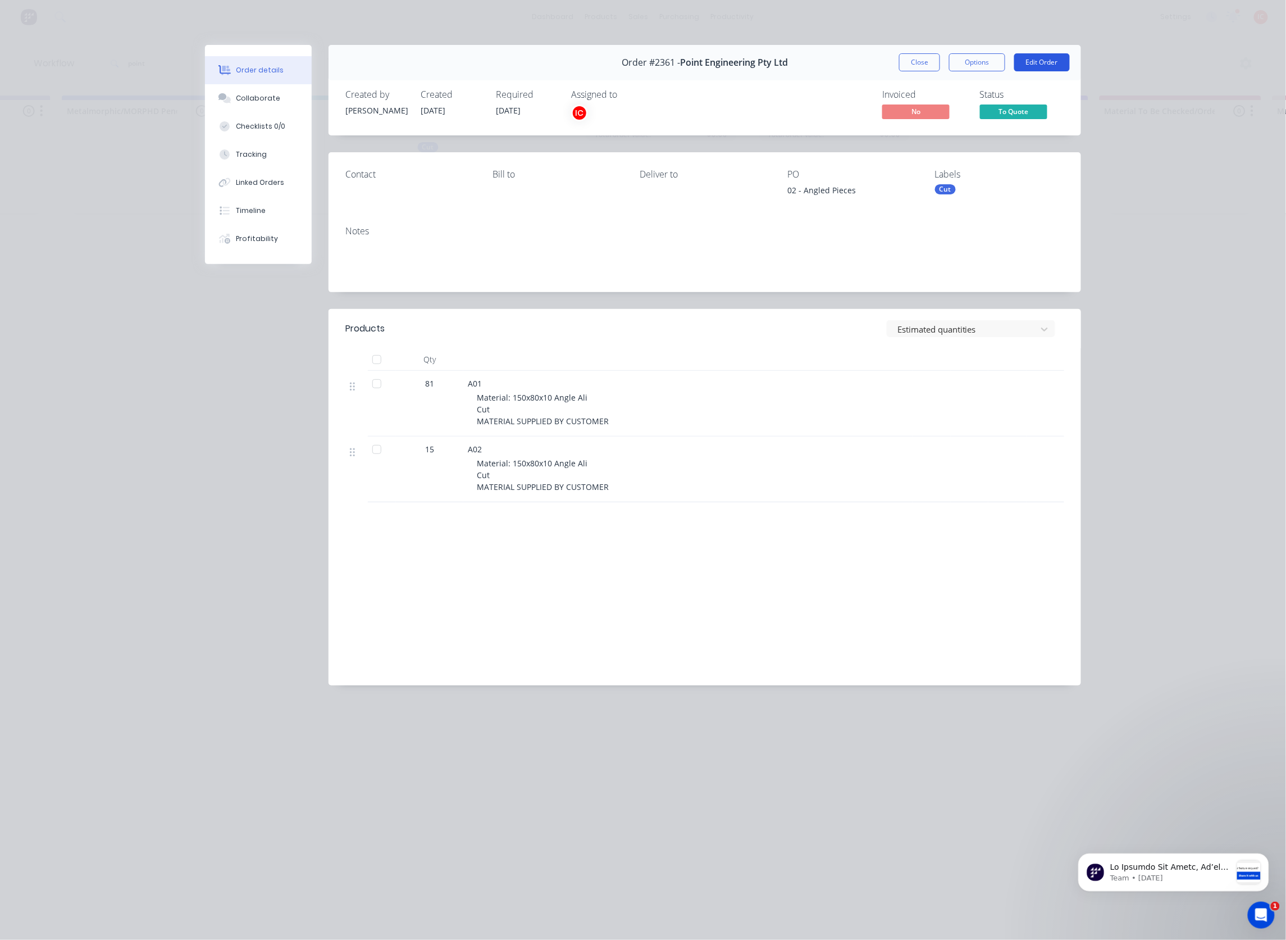
click at [1045, 64] on button "Edit Order" at bounding box center [1042, 62] width 56 height 18
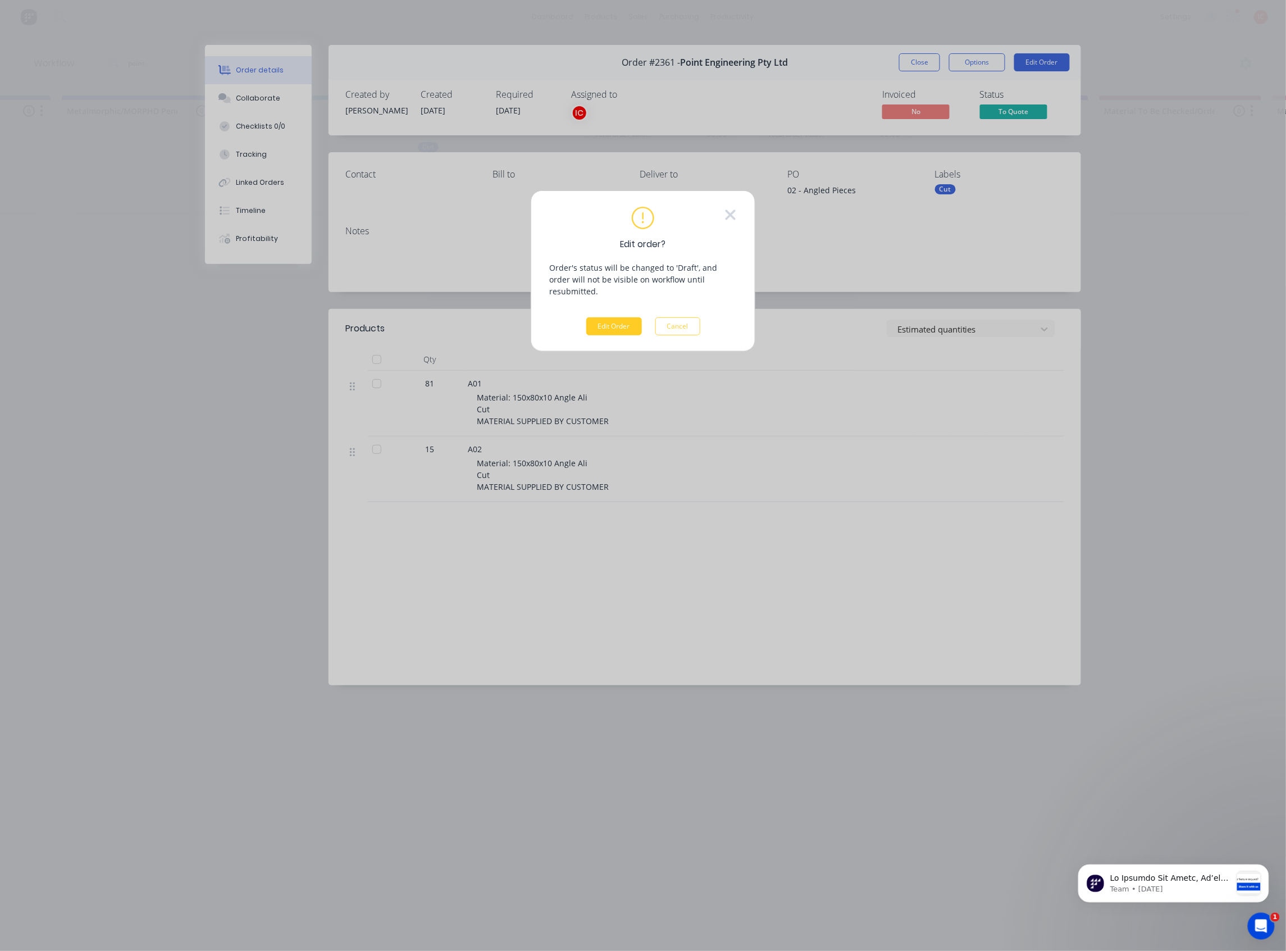
click at [600, 318] on button "Edit Order" at bounding box center [614, 326] width 56 height 18
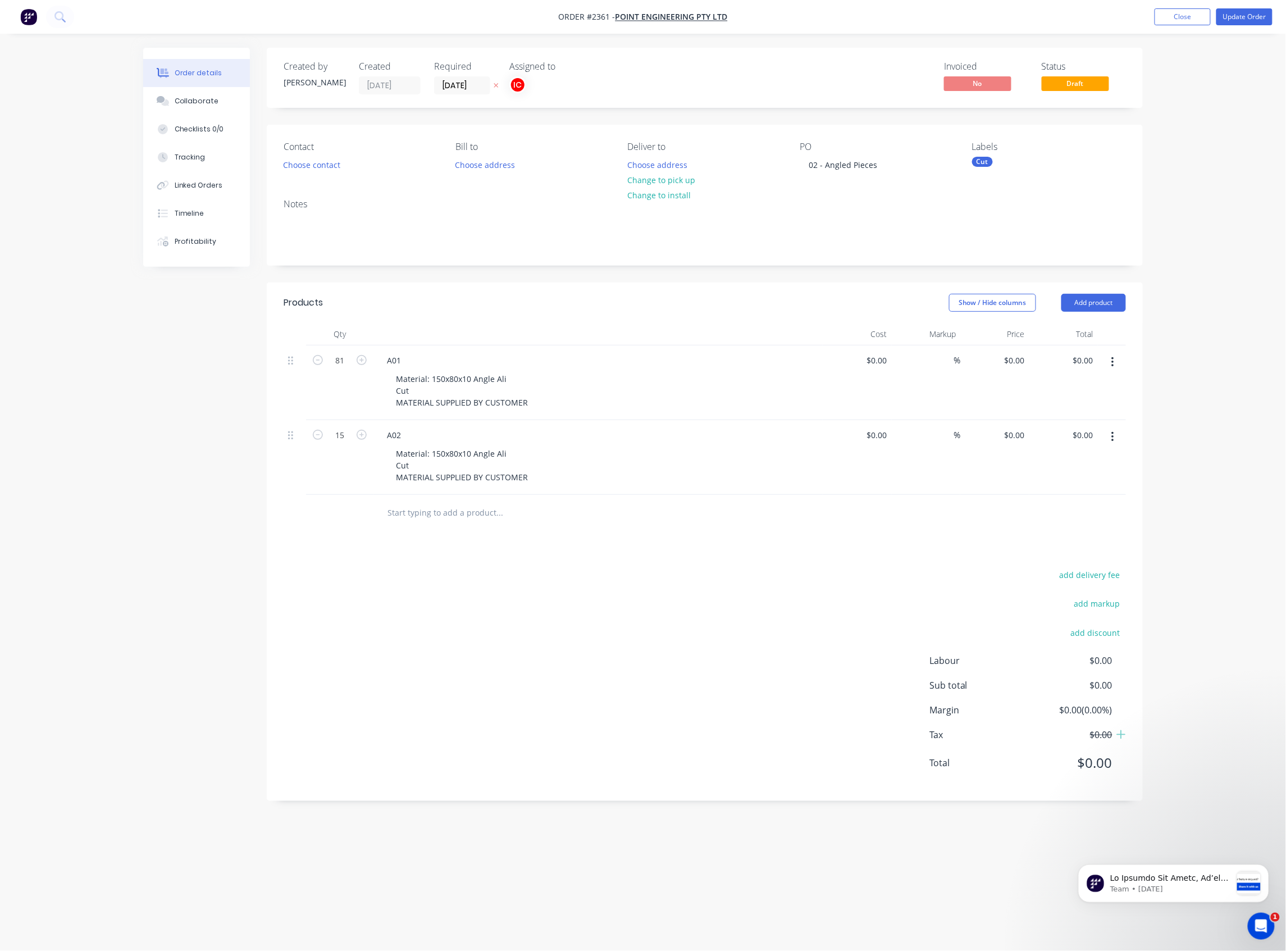
click at [1113, 440] on icon "button" at bounding box center [1113, 437] width 3 height 12
click at [1061, 489] on div "Duplicate" at bounding box center [1073, 489] width 87 height 16
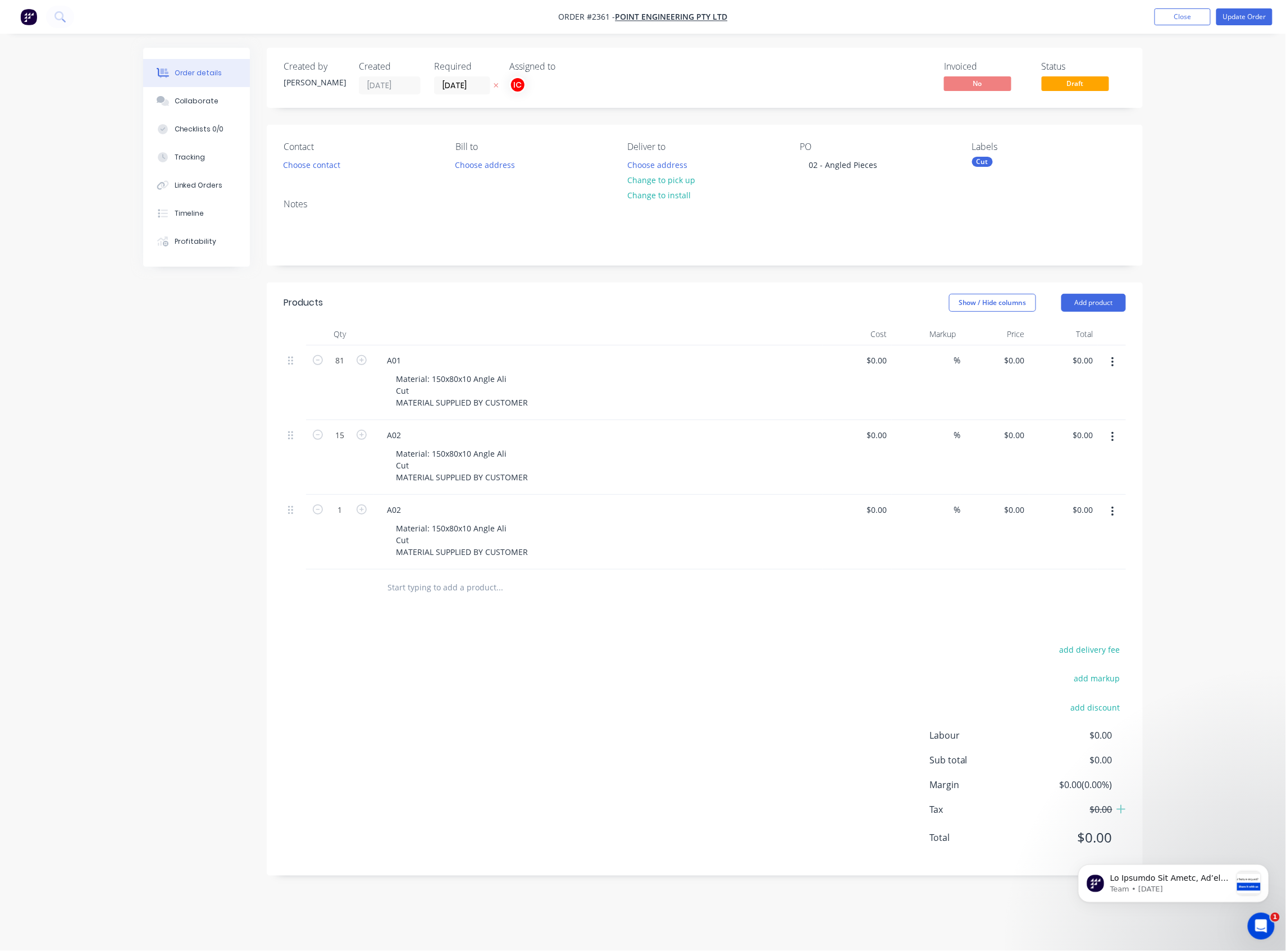
click at [1110, 367] on button "button" at bounding box center [1113, 362] width 26 height 20
click at [1084, 409] on div "Duplicate" at bounding box center [1073, 414] width 87 height 16
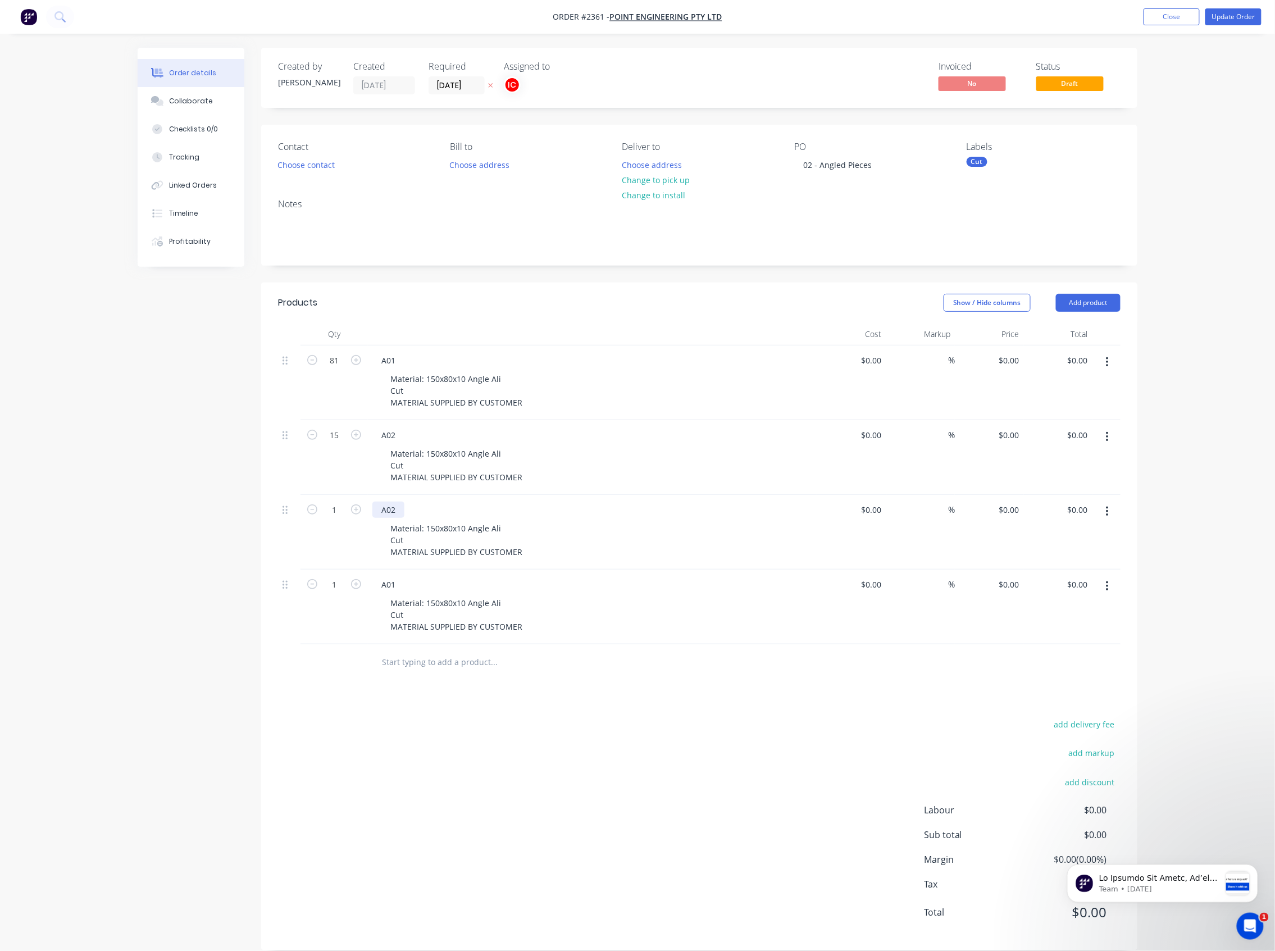
click at [403, 513] on div "A02" at bounding box center [388, 510] width 32 height 16
click at [396, 585] on div "A01" at bounding box center [388, 584] width 32 height 16
click at [400, 584] on div "A01" at bounding box center [388, 584] width 32 height 16
click at [583, 446] on div "Material: 150x80x10 Angle Ali Cut MATERIAL SUPPLIED BY CUSTOMER" at bounding box center [596, 465] width 431 height 40
click at [1245, 17] on button "Update Order" at bounding box center [1233, 16] width 56 height 17
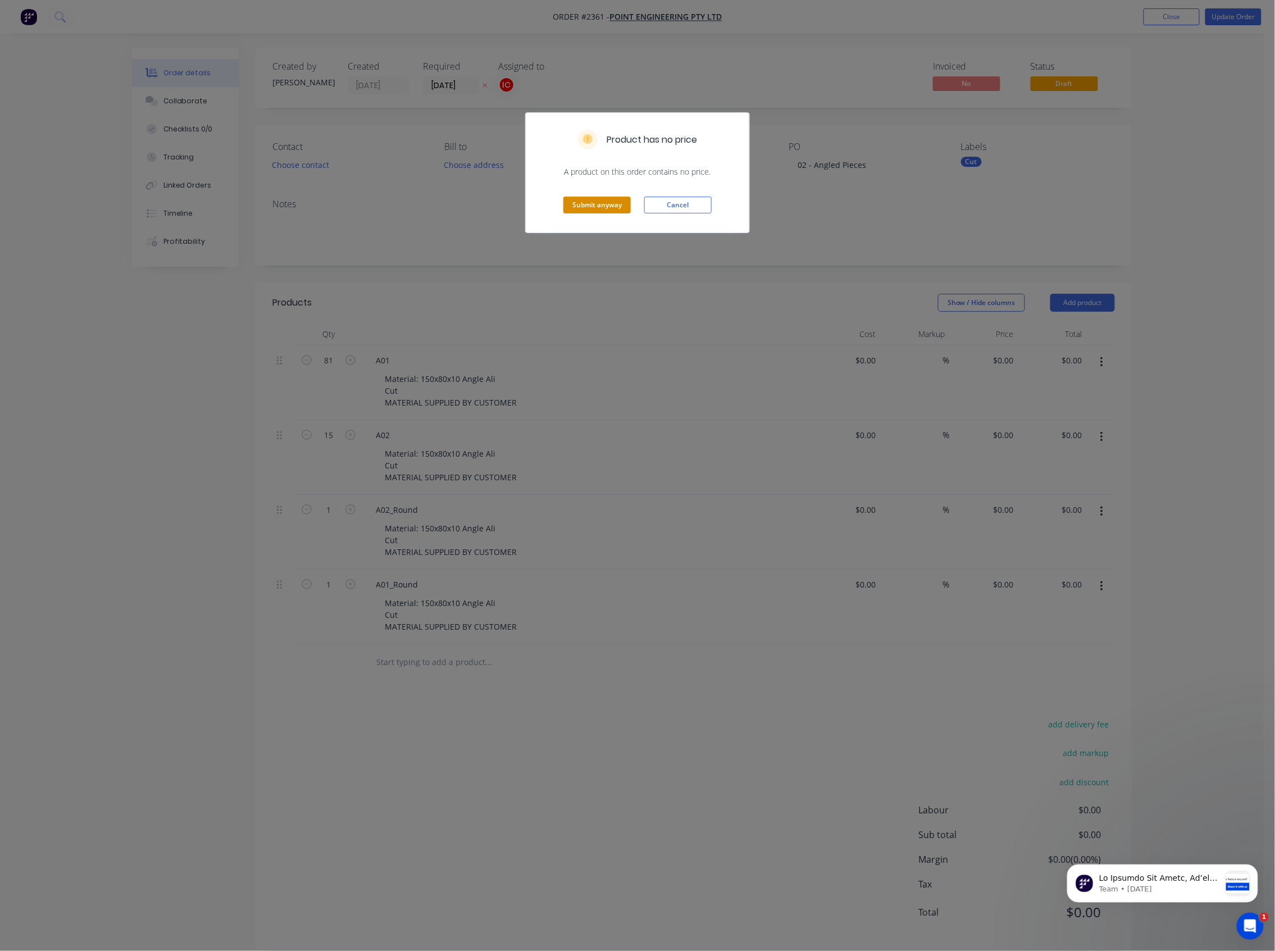
click at [609, 212] on button "Submit anyway" at bounding box center [596, 205] width 67 height 17
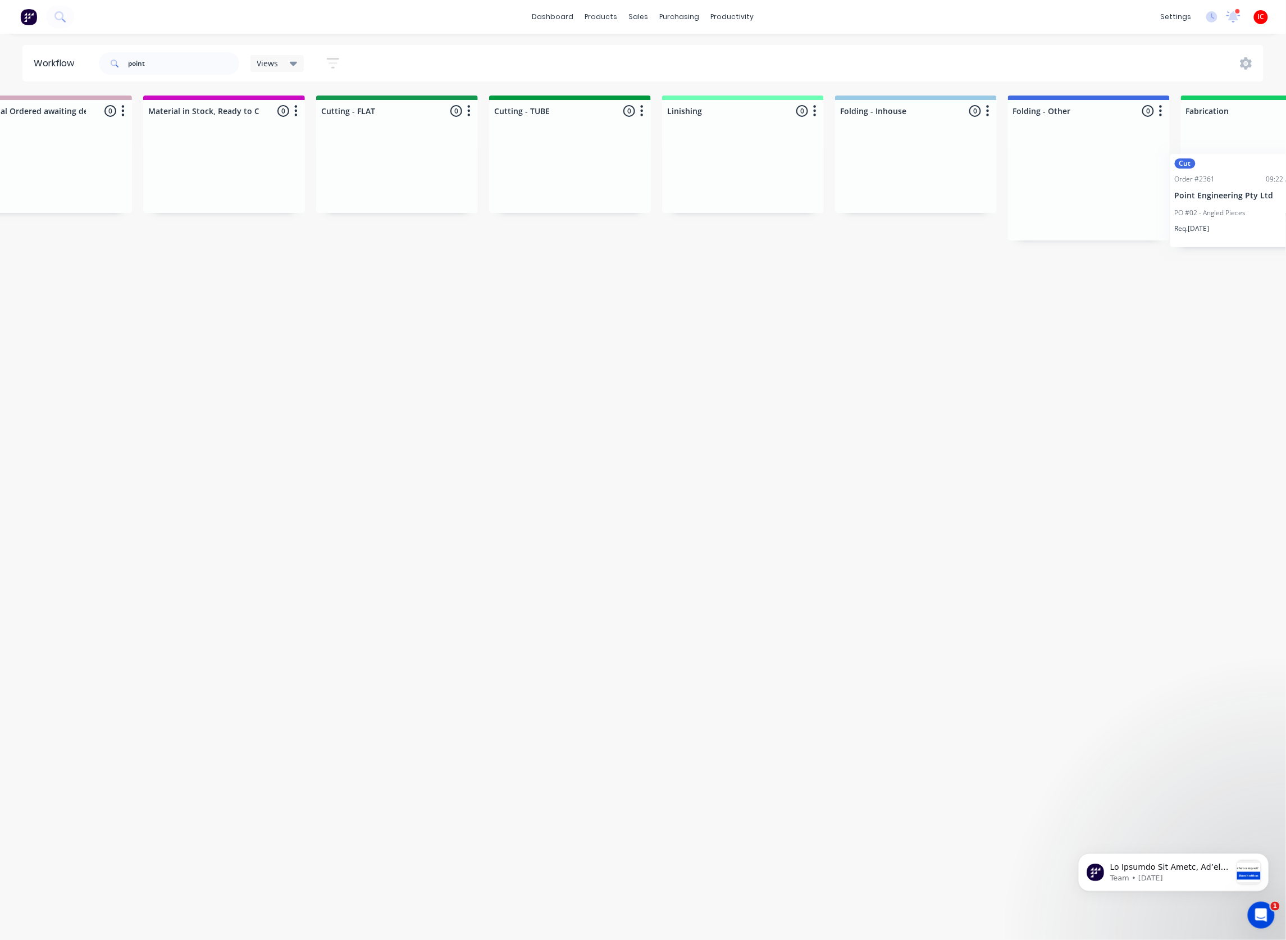
scroll to position [0, 1965]
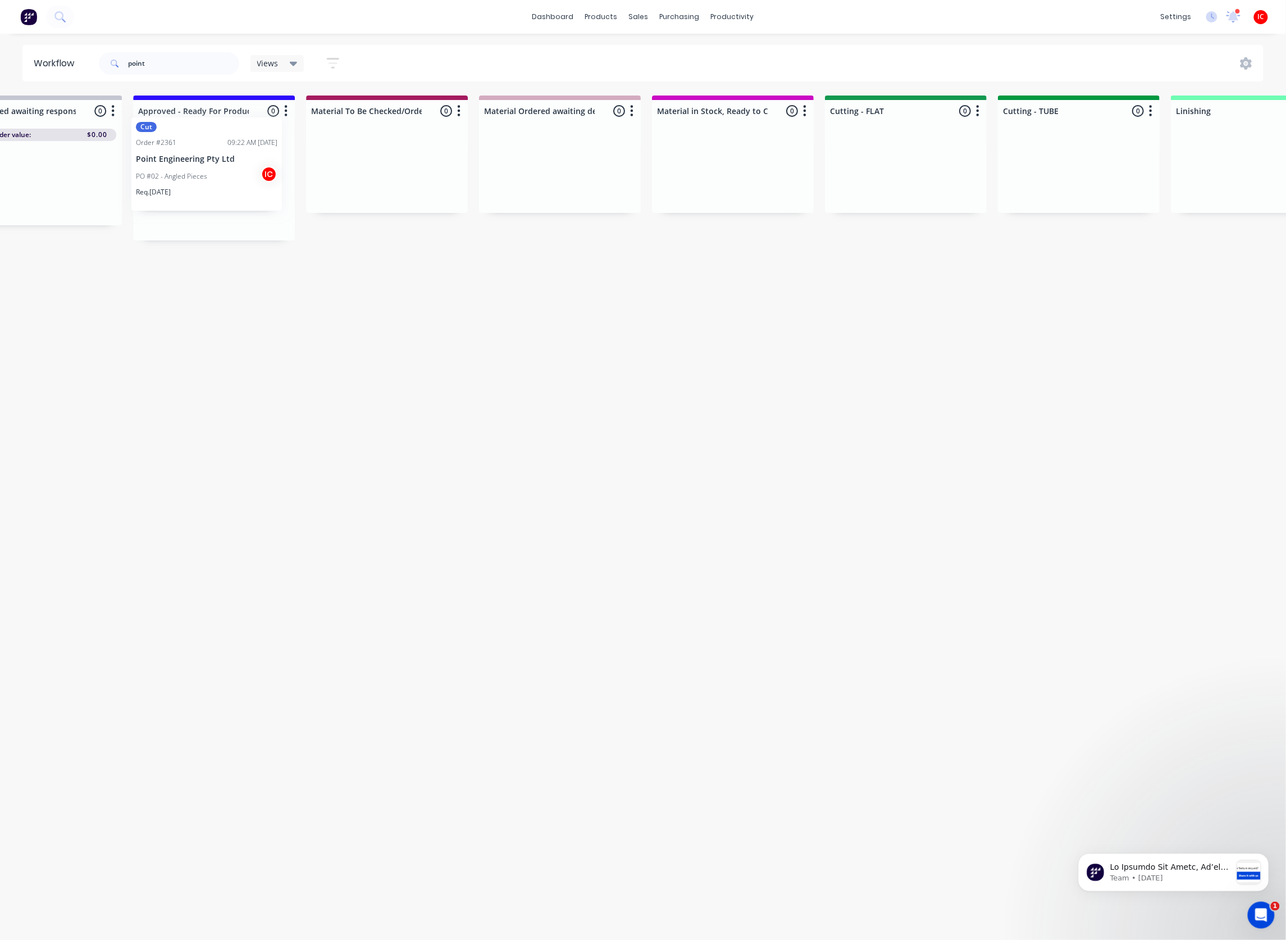
drag, startPoint x: 75, startPoint y: 188, endPoint x: 179, endPoint y: 171, distance: 105.2
click at [179, 171] on div "Submitted 0 Status colour #273444 hex #273444 Save Cancel Summaries Total order…" at bounding box center [864, 167] width 4643 height 145
